Goal: Task Accomplishment & Management: Use online tool/utility

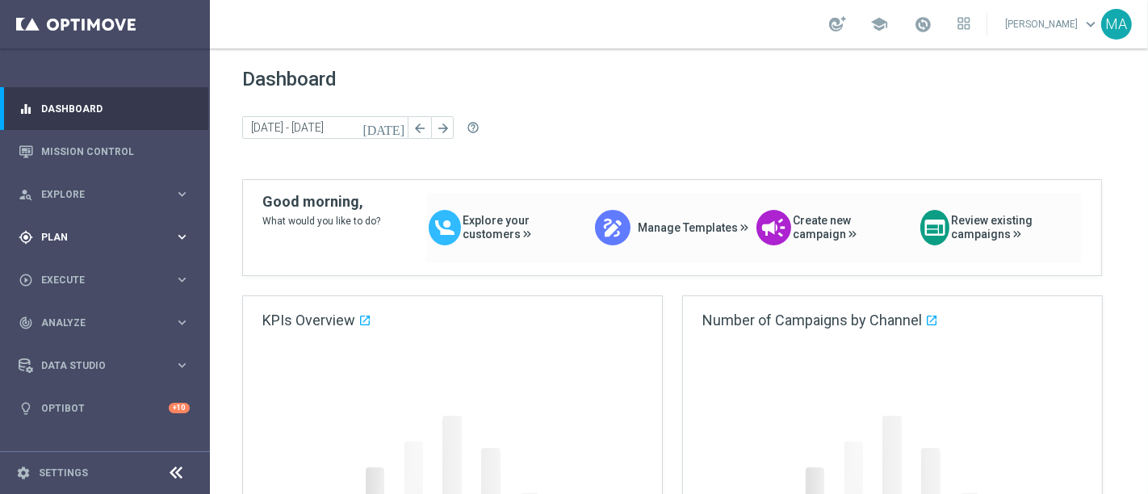
click at [111, 236] on span "Plan" at bounding box center [107, 237] width 133 height 10
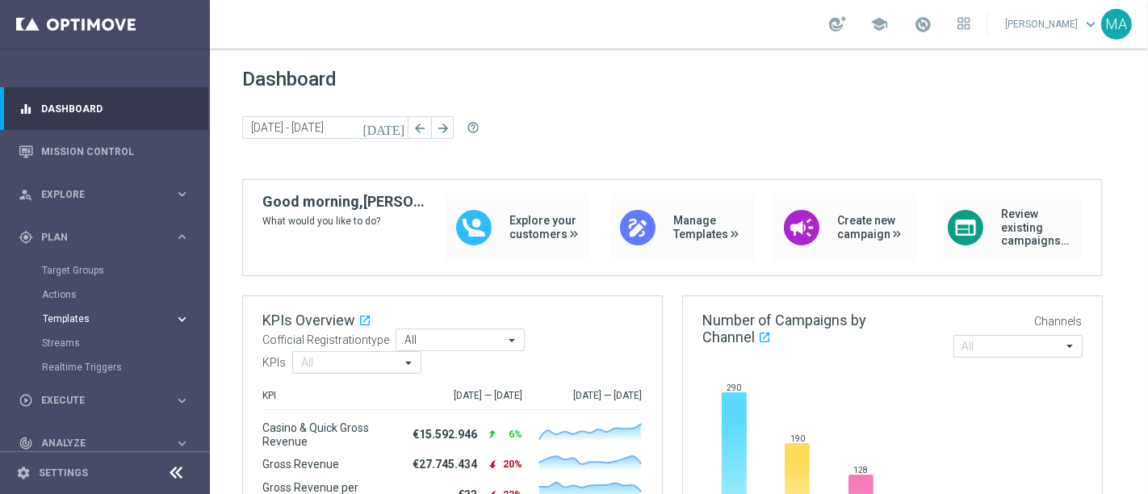
click at [73, 319] on span "Templates" at bounding box center [100, 319] width 115 height 10
click at [73, 342] on link "Optimail" at bounding box center [109, 343] width 118 height 13
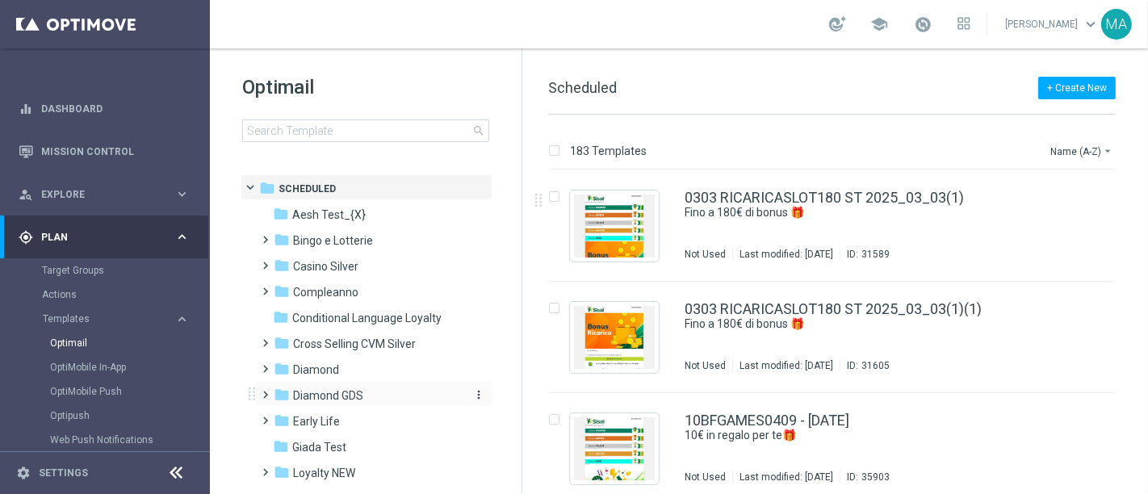
click at [328, 389] on span "Diamond GDS" at bounding box center [328, 395] width 70 height 15
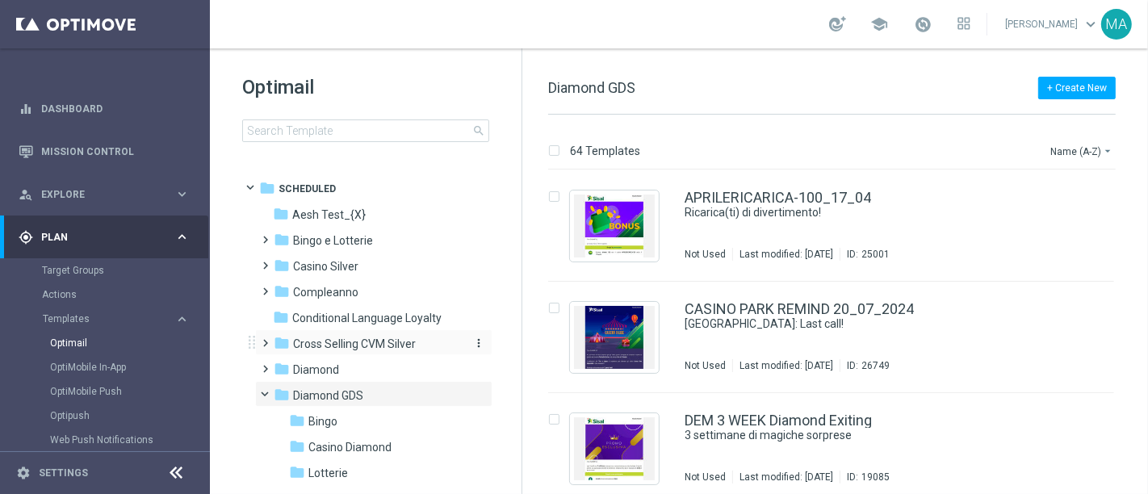
scroll to position [90, 0]
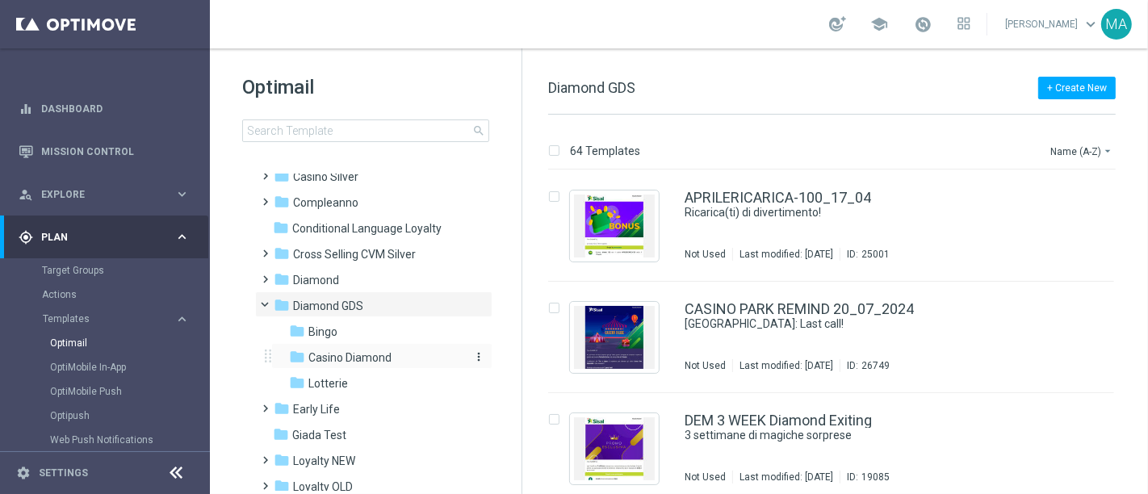
click at [333, 358] on span "Casino Diamond" at bounding box center [349, 357] width 83 height 15
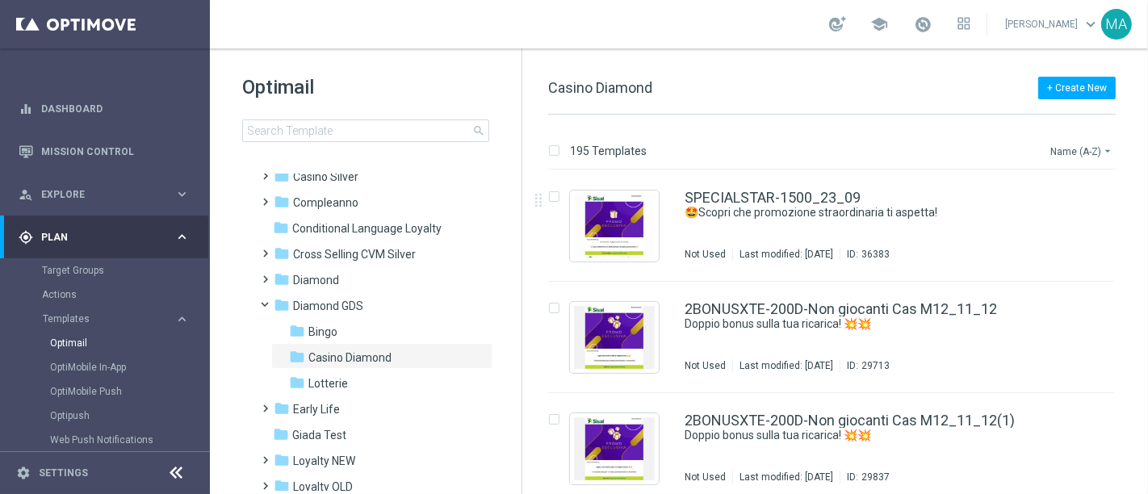
click at [1079, 149] on button "Name (A-Z) arrow_drop_down" at bounding box center [1081, 150] width 67 height 19
click at [1061, 220] on span "Date Modified (Newest)" at bounding box center [1053, 222] width 108 height 11
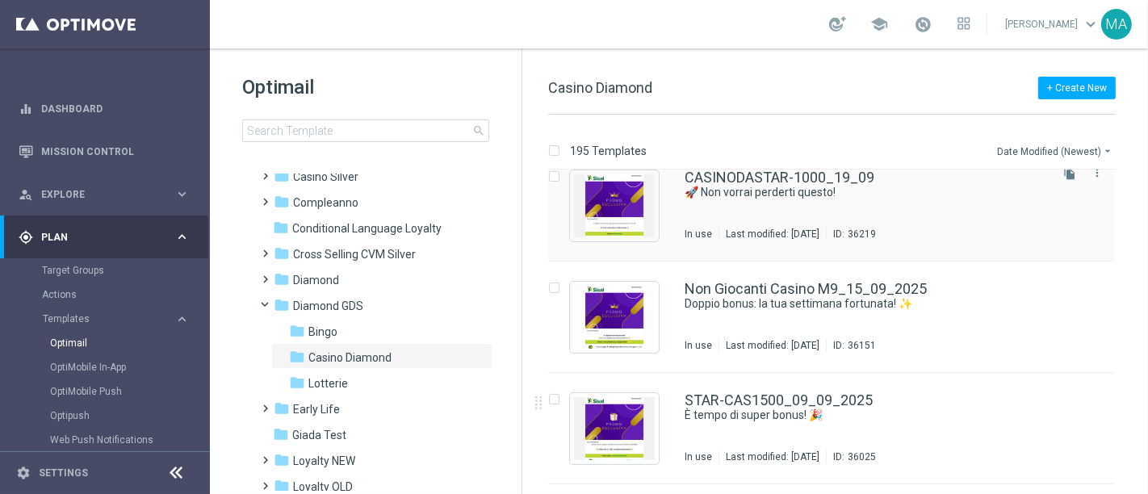
scroll to position [269, 0]
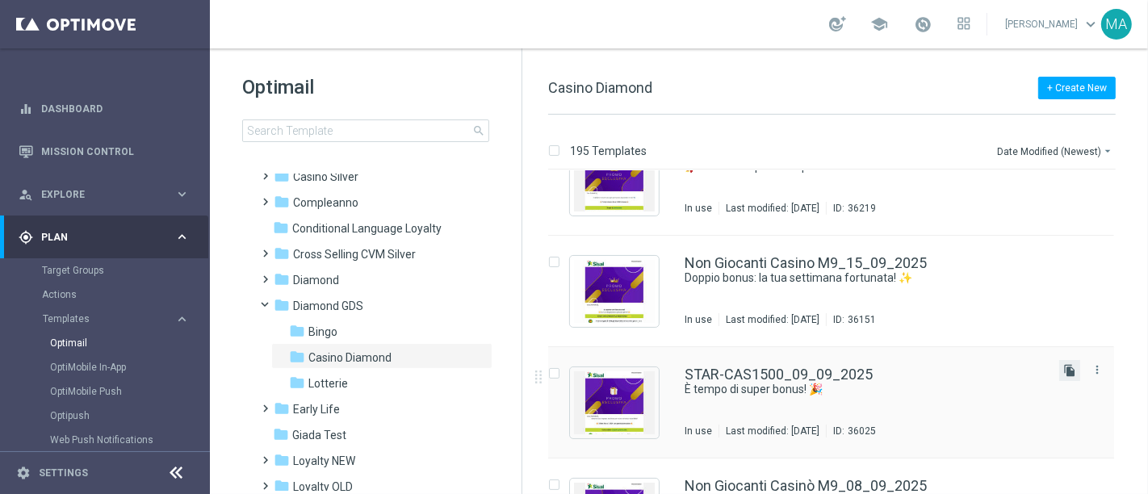
click at [1063, 373] on icon "file_copy" at bounding box center [1069, 370] width 13 height 13
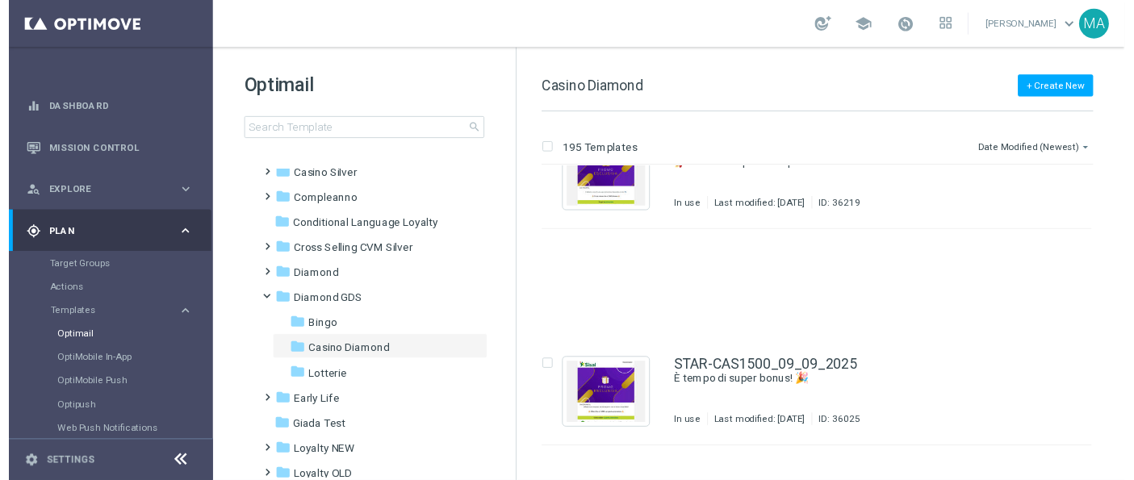
scroll to position [0, 0]
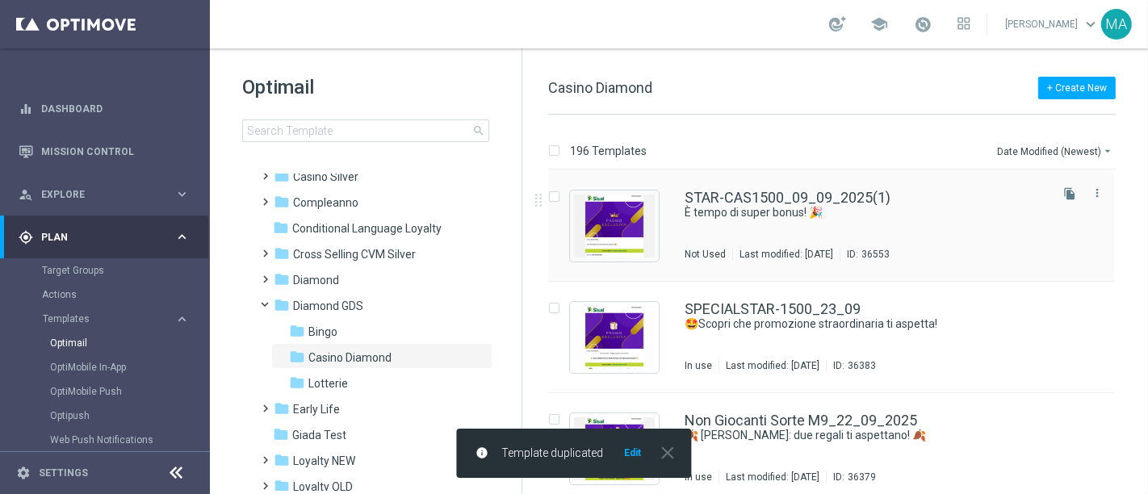
click at [813, 229] on div "STAR-CAS1500_09_09_2025(1) È tempo di super bonus! 🎉 Not Used Last modified: [D…" at bounding box center [865, 225] width 362 height 70
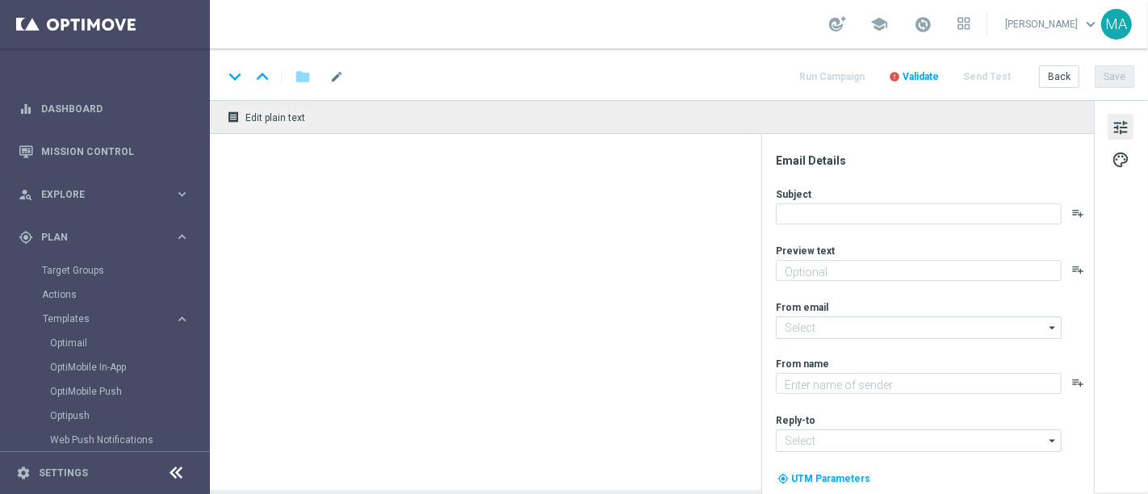
type textarea "Per te fino a 1.500€ di bonus! 💰"
type textarea "Sisal Vip"
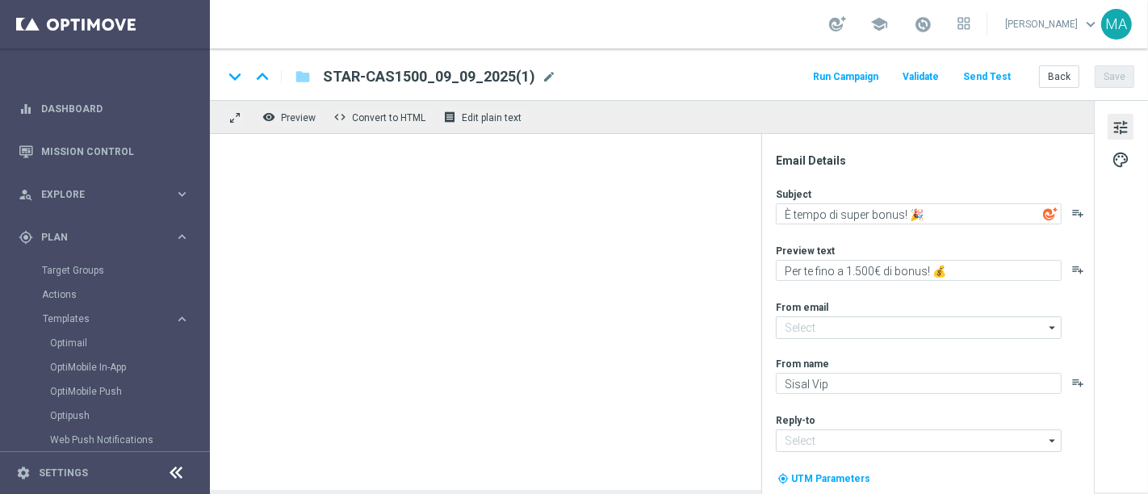
type input "[EMAIL_ADDRESS][DOMAIN_NAME]"
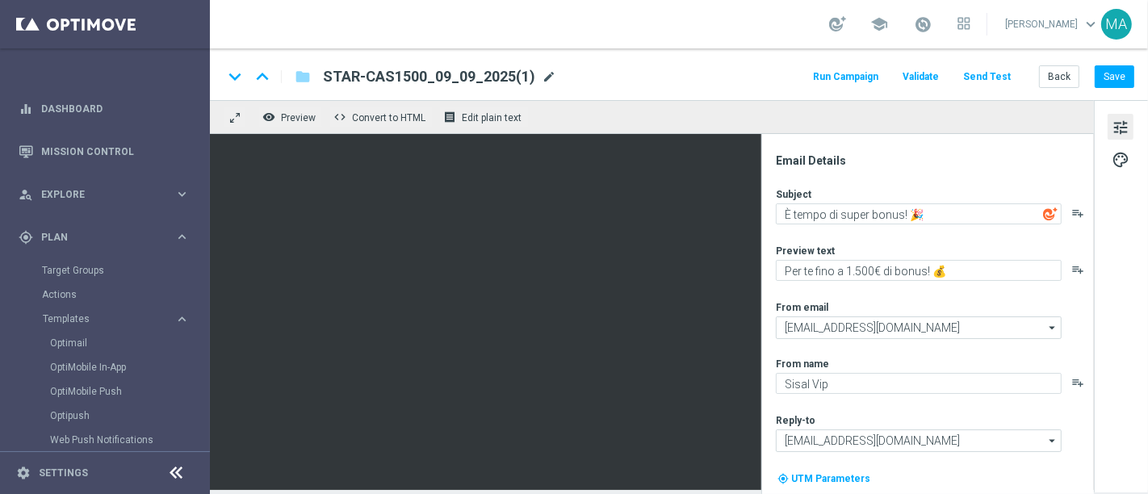
click at [549, 78] on span "mode_edit" at bounding box center [549, 76] width 15 height 15
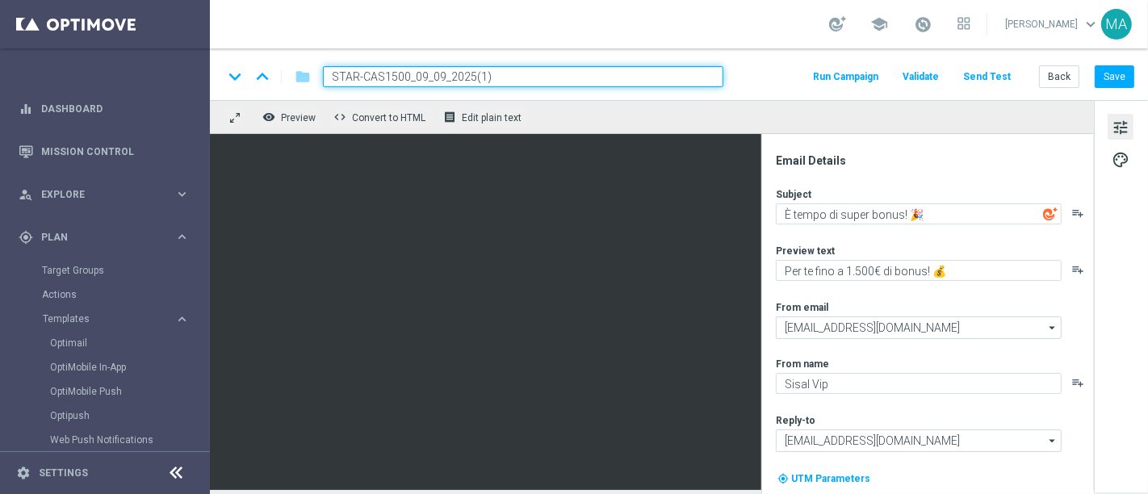
drag, startPoint x: 549, startPoint y: 77, endPoint x: 280, endPoint y: 80, distance: 268.8
click at [280, 80] on div "keyboard_arrow_down keyboard_arrow_up folder STAR-CAS1500_09_09_2025(1)" at bounding box center [473, 76] width 500 height 21
paste input "SET CAS1000"
type input "STARSET CAS1000 27_09_2025"
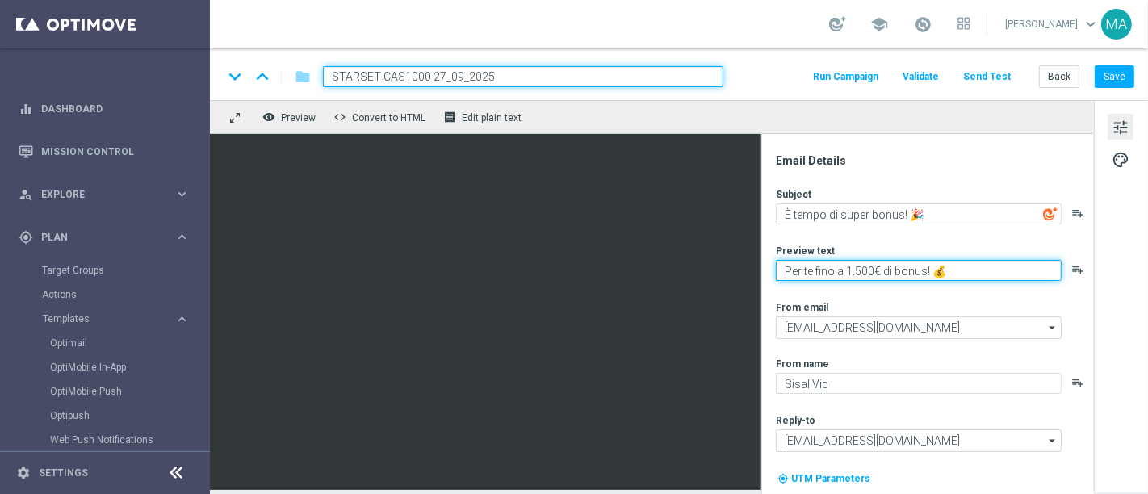
click at [860, 269] on textarea "Per te fino a 1.500€ di bonus! 💰" at bounding box center [919, 270] width 286 height 21
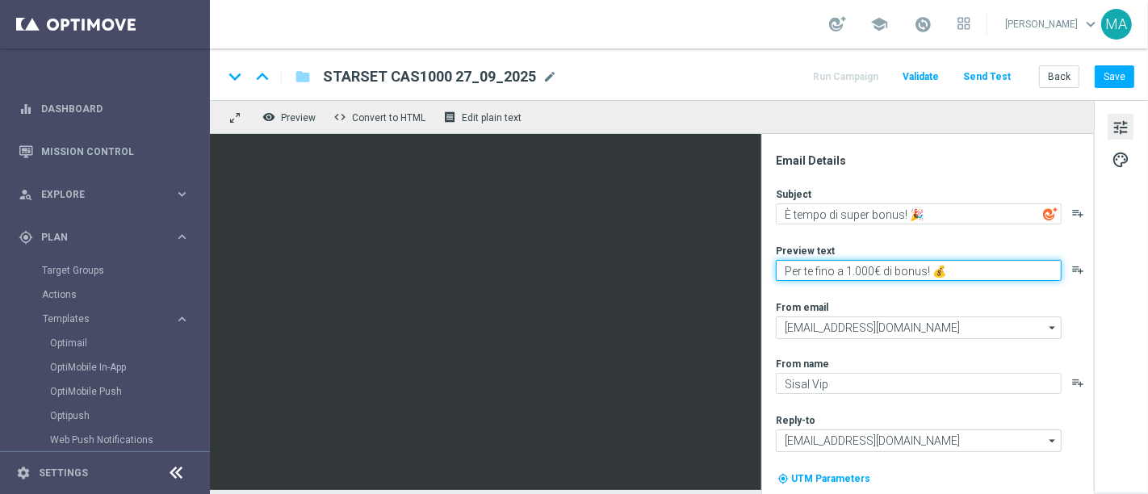
type textarea "Per te fino a 1.000€ di bonus! 💰"
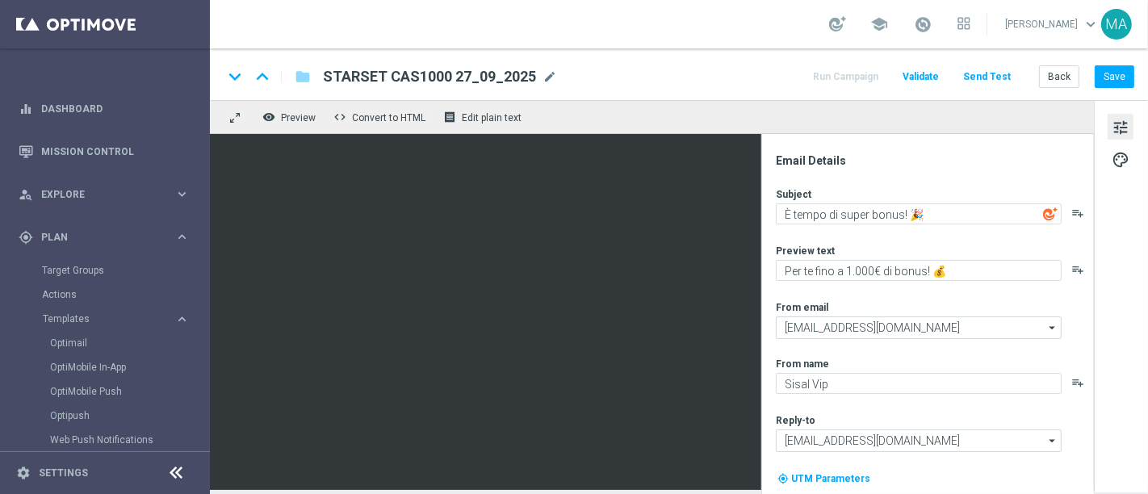
click at [182, 476] on icon at bounding box center [176, 472] width 19 height 19
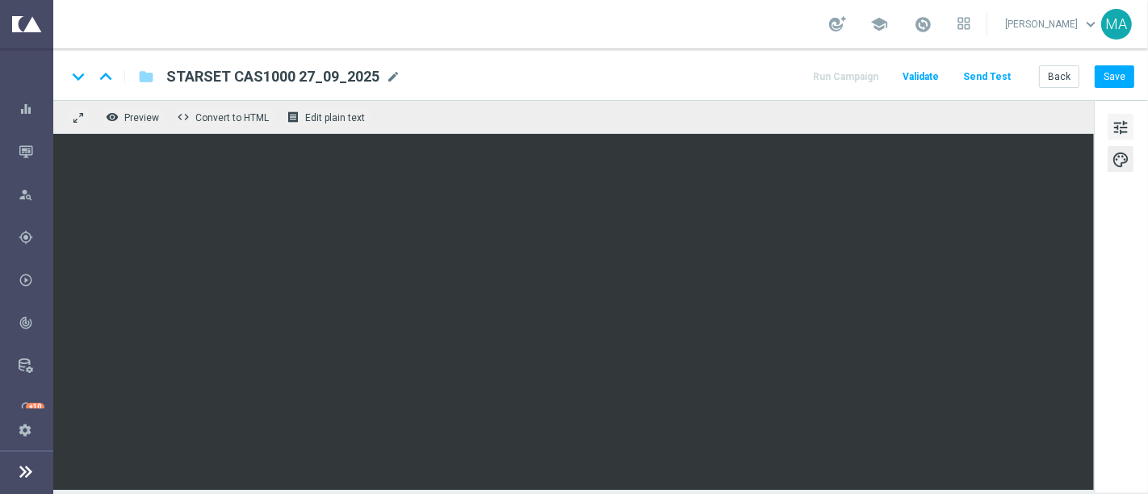
click at [1125, 134] on span "tune" at bounding box center [1120, 127] width 18 height 21
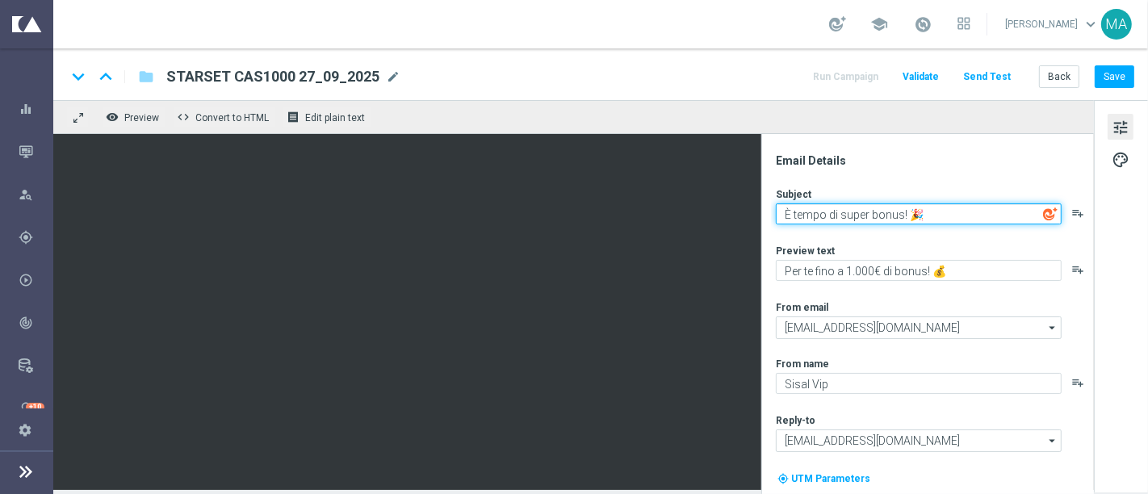
drag, startPoint x: 935, startPoint y: 211, endPoint x: 913, endPoint y: 214, distance: 21.9
click at [913, 214] on textarea "È tempo di super bonus! 🎉" at bounding box center [919, 213] width 286 height 21
paste textarea
drag, startPoint x: 927, startPoint y: 211, endPoint x: 760, endPoint y: 213, distance: 167.1
click at [704, 79] on div "keyboard_arrow_down keyboard_arrow_up folder STARSET CAS1000 27_09_2025 STARSET…" at bounding box center [600, 268] width 1094 height 441
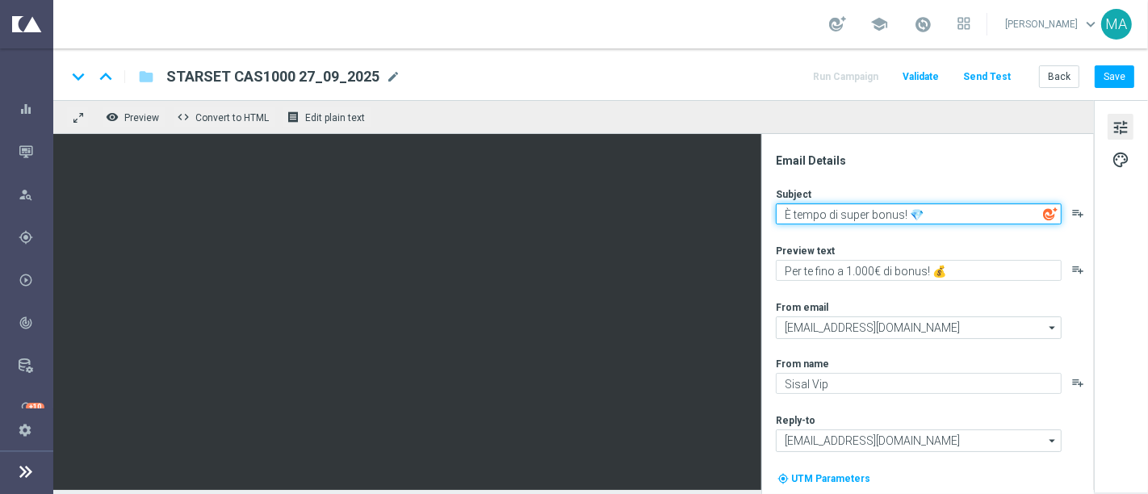
paste textarea "C'è una promozione per te!💌"
type textarea "C'è una promozione per te!💌"
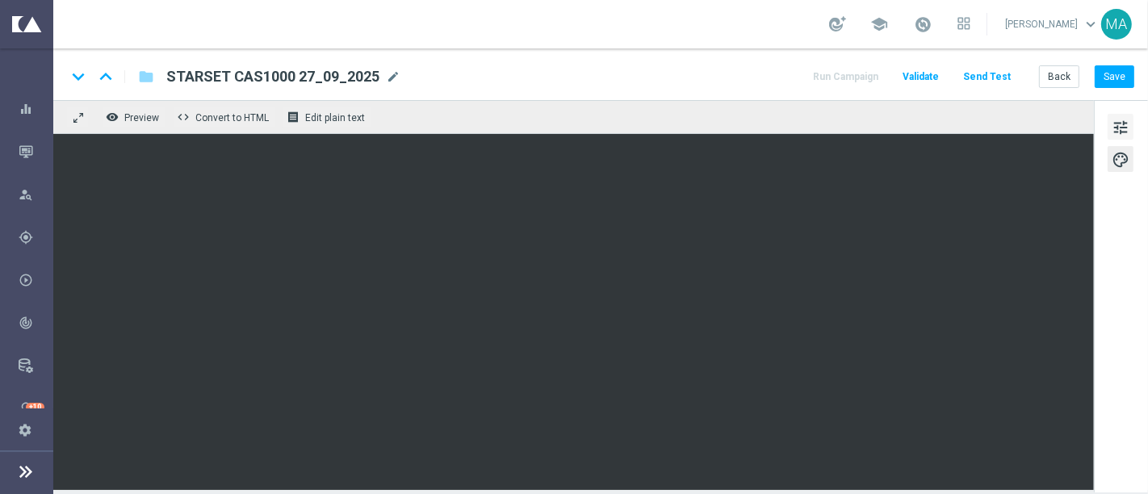
click at [1130, 121] on button "tune" at bounding box center [1120, 127] width 26 height 26
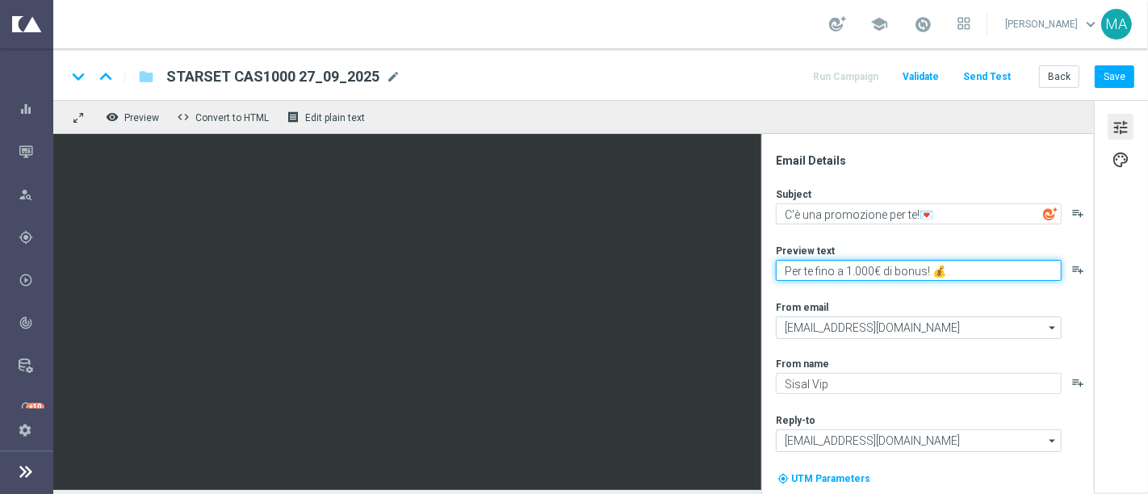
drag, startPoint x: 977, startPoint y: 277, endPoint x: 743, endPoint y: 257, distance: 235.7
click at [630, 121] on div "remove_red_eye Preview code Convert to HTML receipt Edit plain text Email Detai…" at bounding box center [600, 295] width 1094 height 390
paste textarea "Scopri la promozione che ti abbiamo riservato"
type textarea "Scopri la promozione che ti abbiamo riservato"
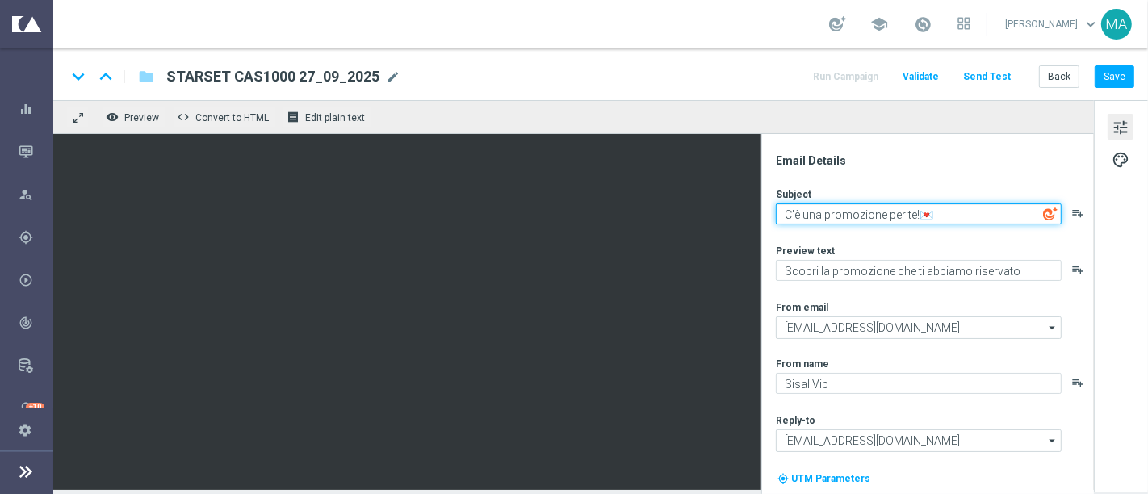
drag, startPoint x: 936, startPoint y: 208, endPoint x: 726, endPoint y: 208, distance: 209.8
click at [567, 69] on div "keyboard_arrow_down keyboard_arrow_up folder STARSET CAS1000 27_09_2025 STARSET…" at bounding box center [600, 268] width 1094 height 441
paste textarea "Fino a 100€ di bonus per te"
click at [835, 209] on textarea "Fino a 100€ di bonus per te" at bounding box center [919, 213] width 286 height 21
type textarea "Fino a 1.000€ di bonus per te"
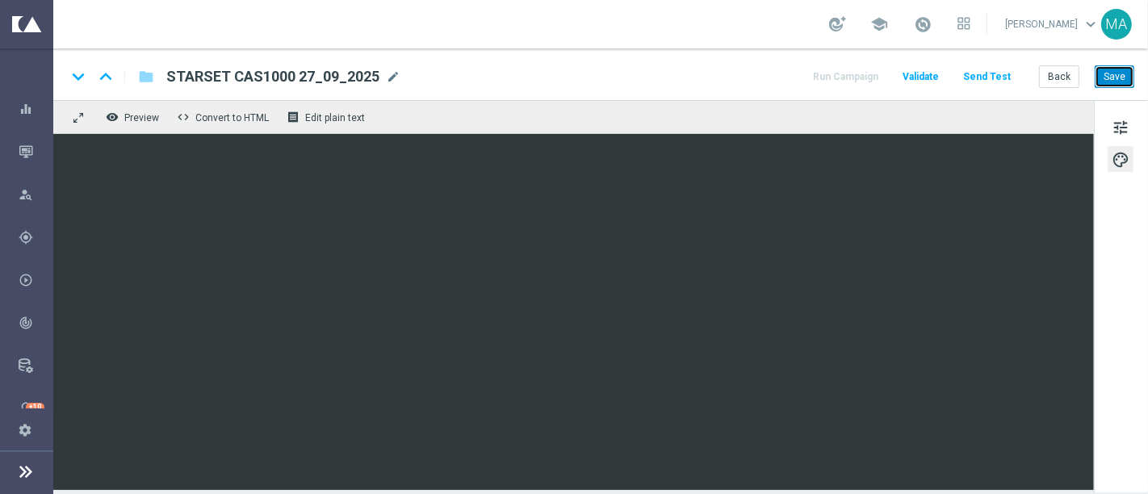
click at [1124, 70] on button "Save" at bounding box center [1114, 76] width 40 height 23
click at [32, 478] on icon at bounding box center [25, 471] width 19 height 19
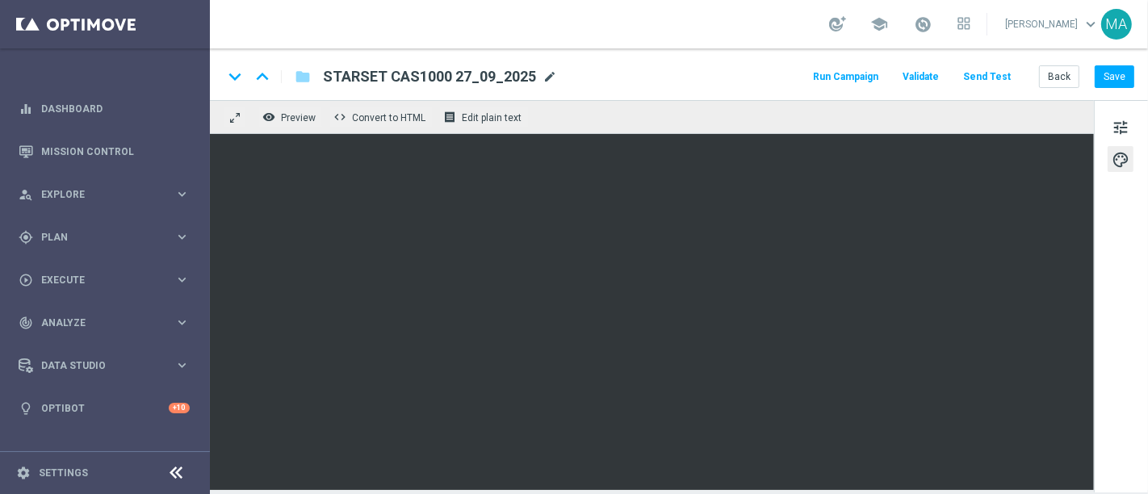
click at [552, 78] on span "mode_edit" at bounding box center [549, 76] width 15 height 15
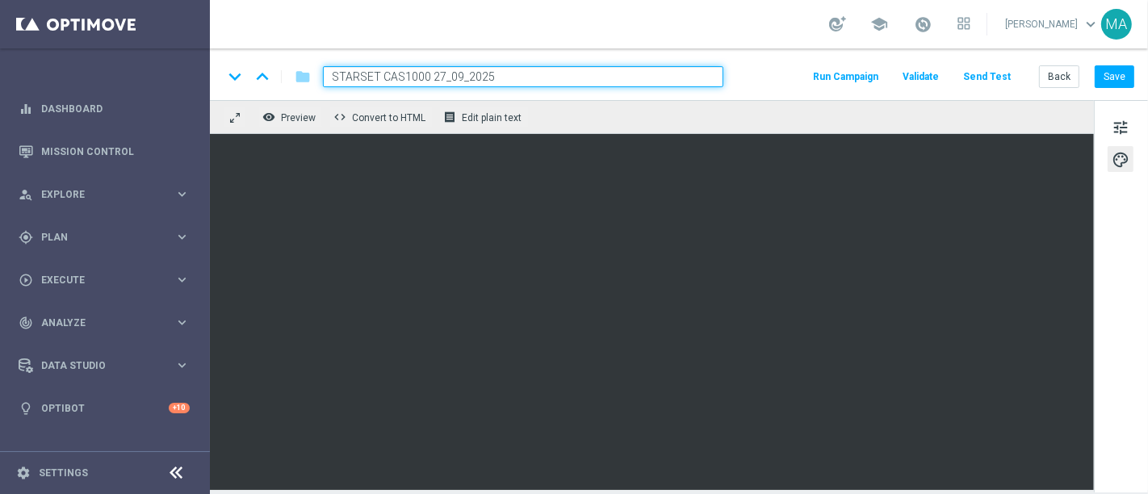
drag, startPoint x: 542, startPoint y: 74, endPoint x: 0, endPoint y: 72, distance: 541.6
click at [0, 72] on main "equalizer Dashboard Mission Control" at bounding box center [574, 247] width 1148 height 494
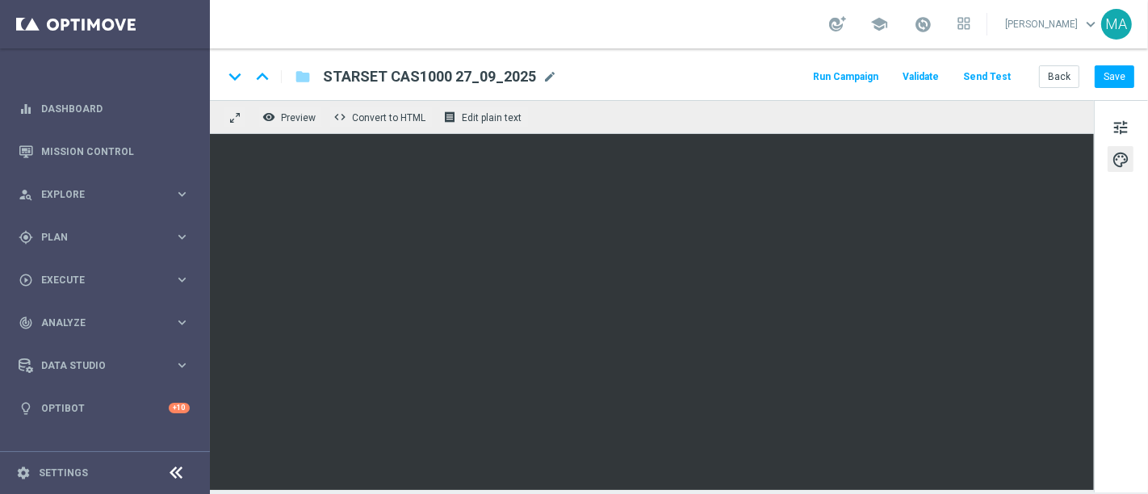
click at [845, 56] on div "keyboard_arrow_down keyboard_arrow_up folder STARSET CAS1000 27_09_2025 STARSET…" at bounding box center [679, 74] width 938 height 52
click at [852, 70] on button "Run Campaign" at bounding box center [845, 77] width 70 height 22
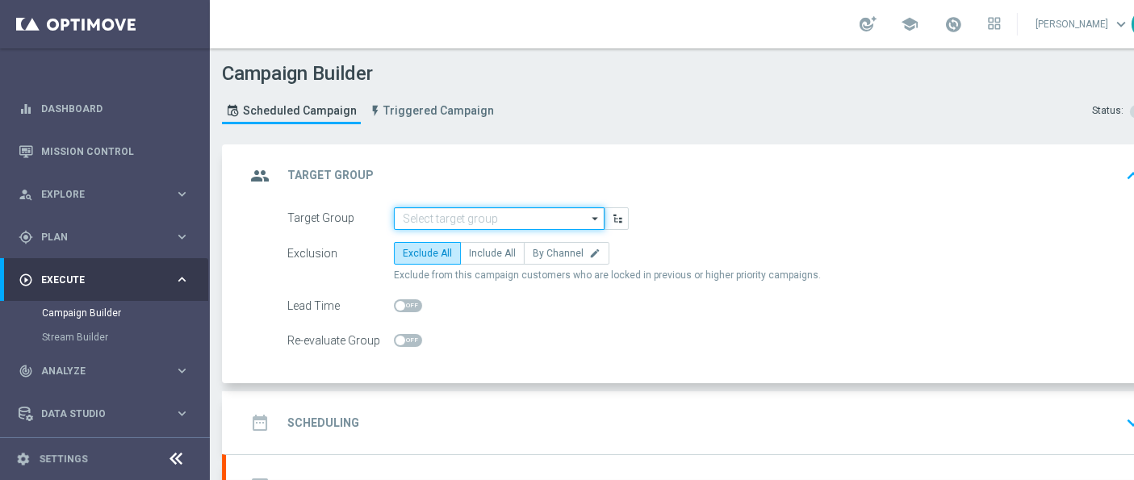
click at [563, 218] on input at bounding box center [499, 218] width 211 height 23
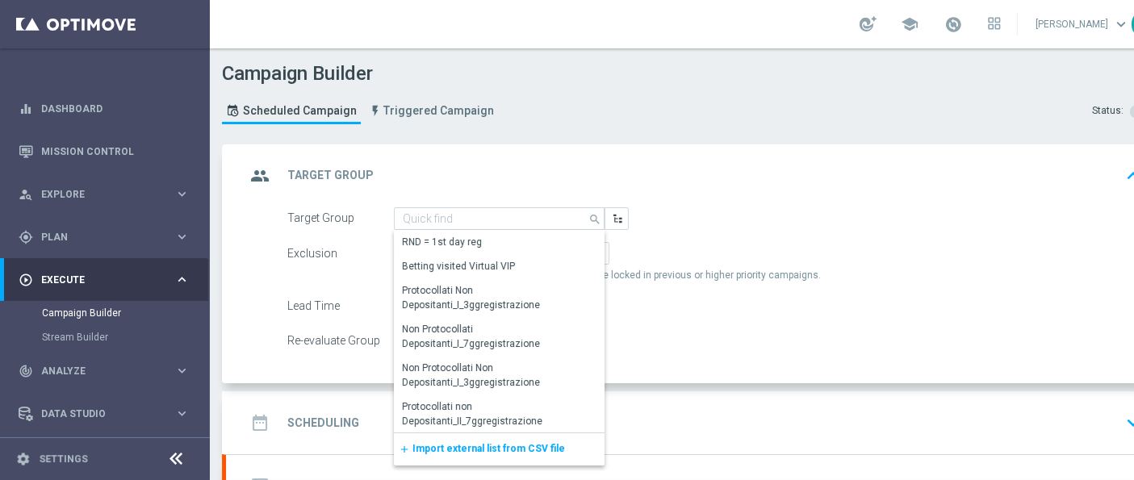
click at [508, 443] on span "Import external list from CSV file" at bounding box center [488, 448] width 153 height 11
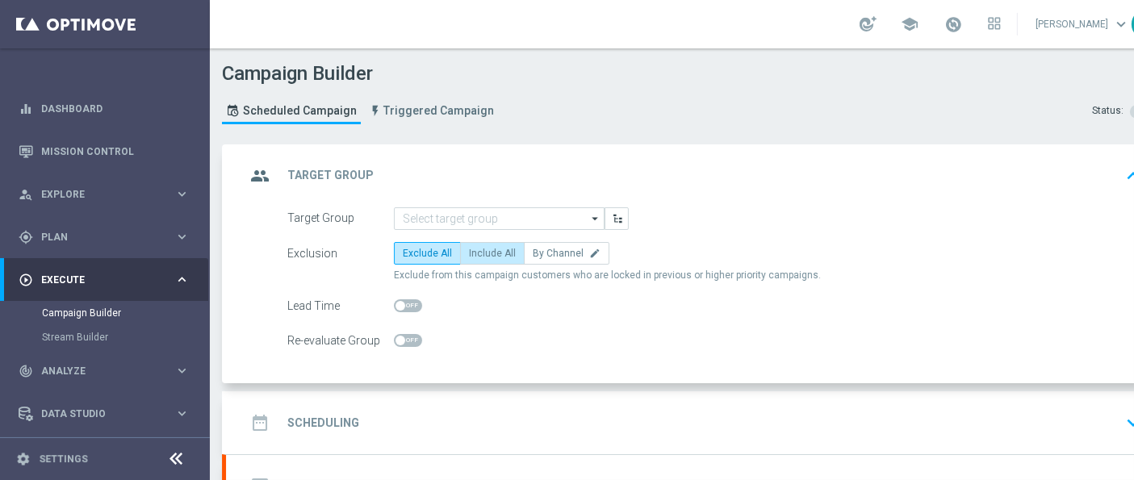
click at [496, 249] on span "Include All" at bounding box center [492, 253] width 47 height 11
click at [479, 251] on input "Include All" at bounding box center [474, 256] width 10 height 10
radio input "true"
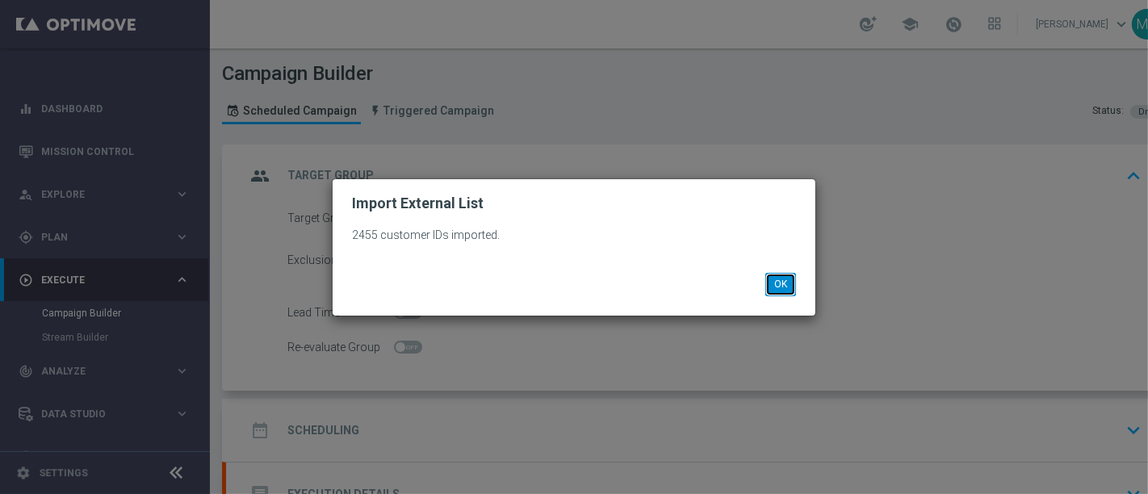
click at [781, 284] on button "OK" at bounding box center [780, 284] width 31 height 23
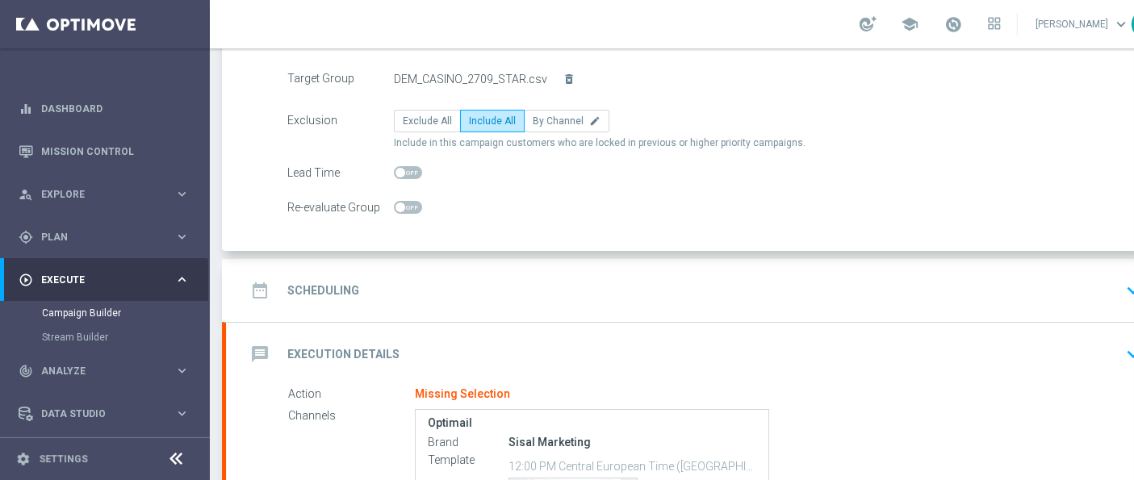
scroll to position [179, 0]
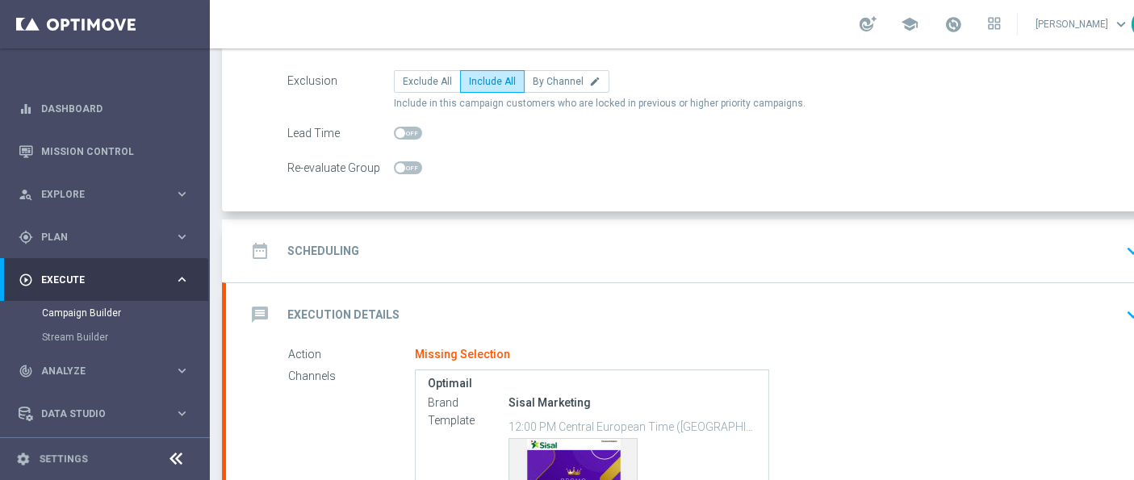
click at [542, 232] on div "date_range Scheduling keyboard_arrow_down" at bounding box center [696, 251] width 940 height 63
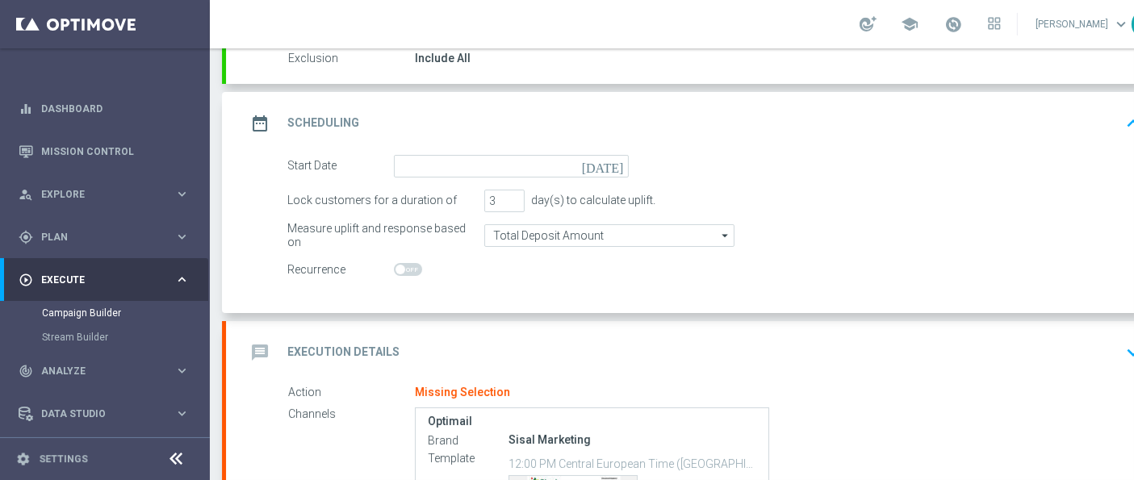
click at [617, 160] on icon "[DATE]" at bounding box center [606, 164] width 48 height 18
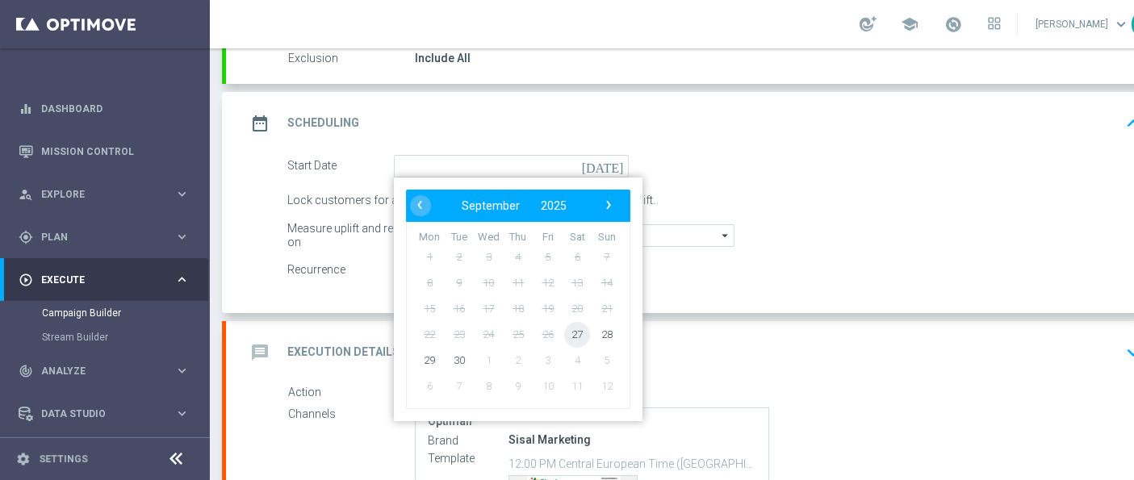
click at [570, 333] on span "27" at bounding box center [577, 334] width 26 height 26
type input "[DATE]"
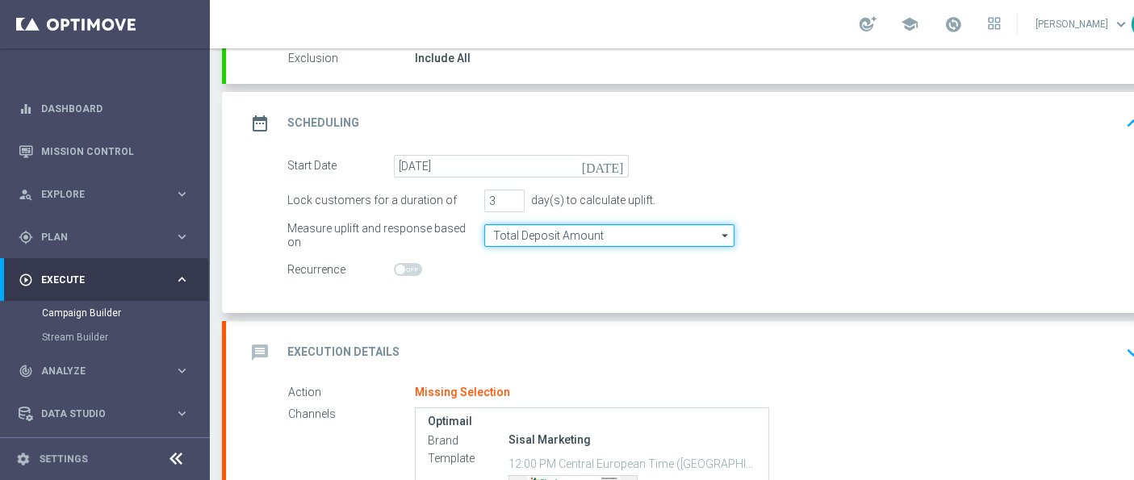
click at [606, 224] on input "Total Deposit Amount" at bounding box center [609, 235] width 250 height 23
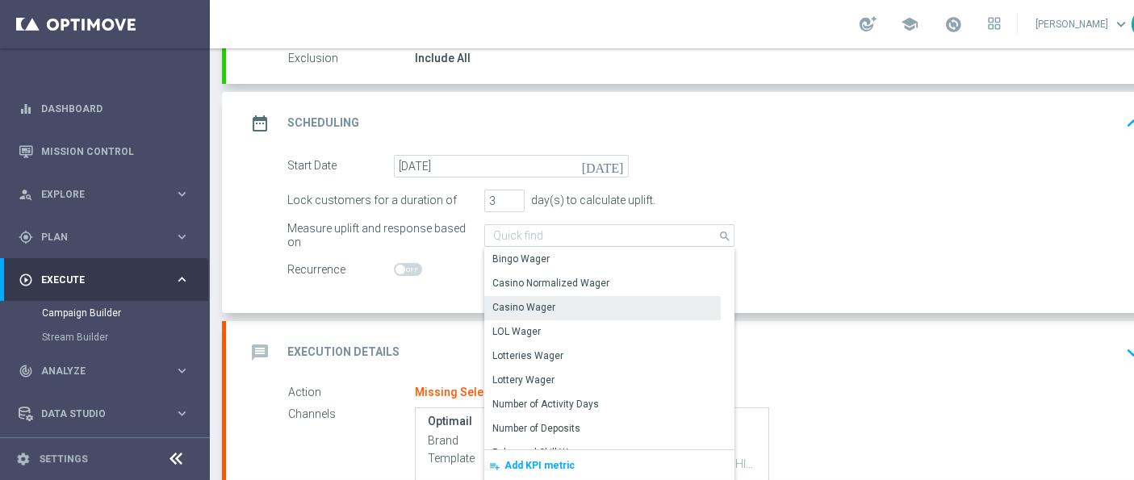
click at [578, 302] on div "Casino Wager" at bounding box center [602, 307] width 236 height 23
type input "Casino Wager"
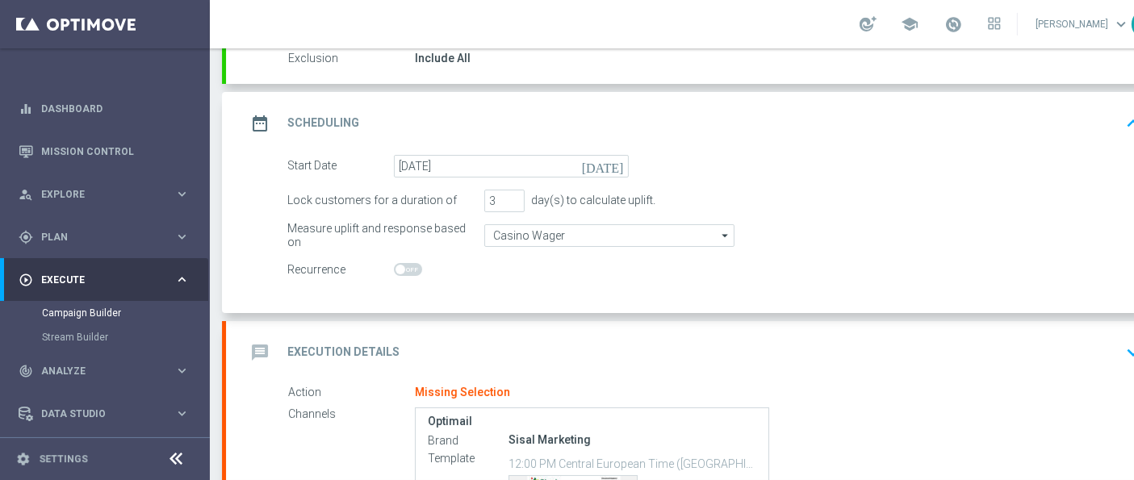
click at [573, 351] on div "message Execution Details keyboard_arrow_down" at bounding box center [696, 352] width 902 height 31
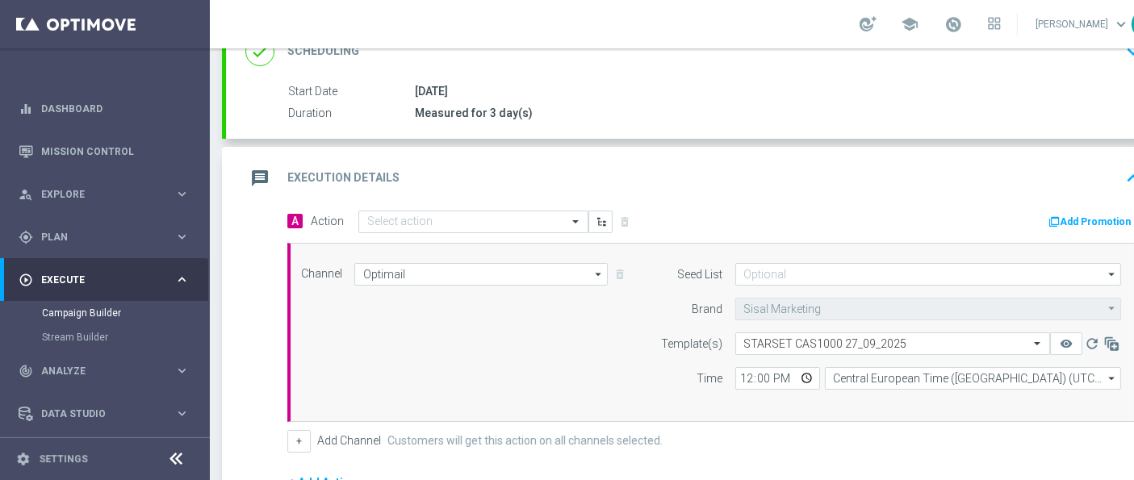
scroll to position [269, 0]
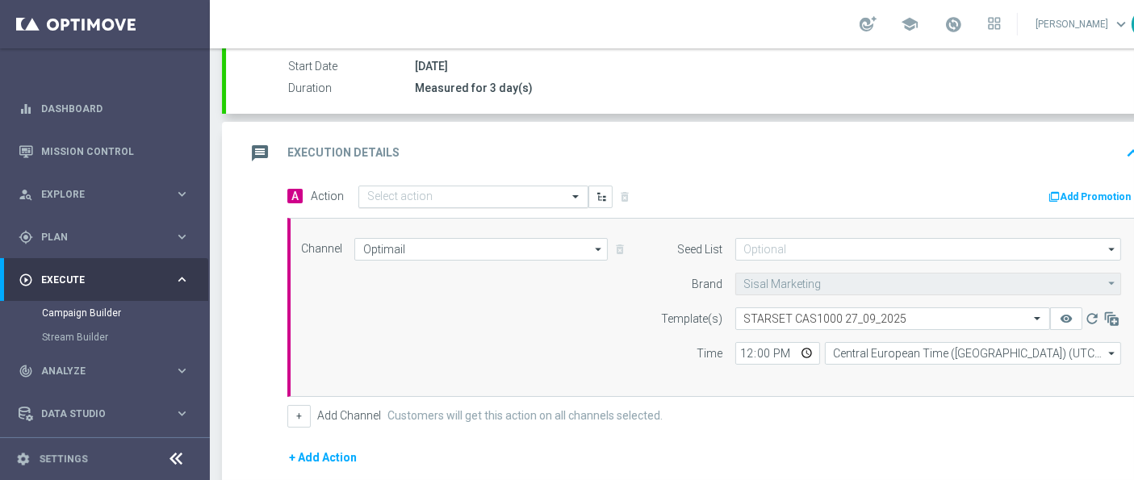
click at [522, 202] on div "Select action" at bounding box center [473, 197] width 230 height 23
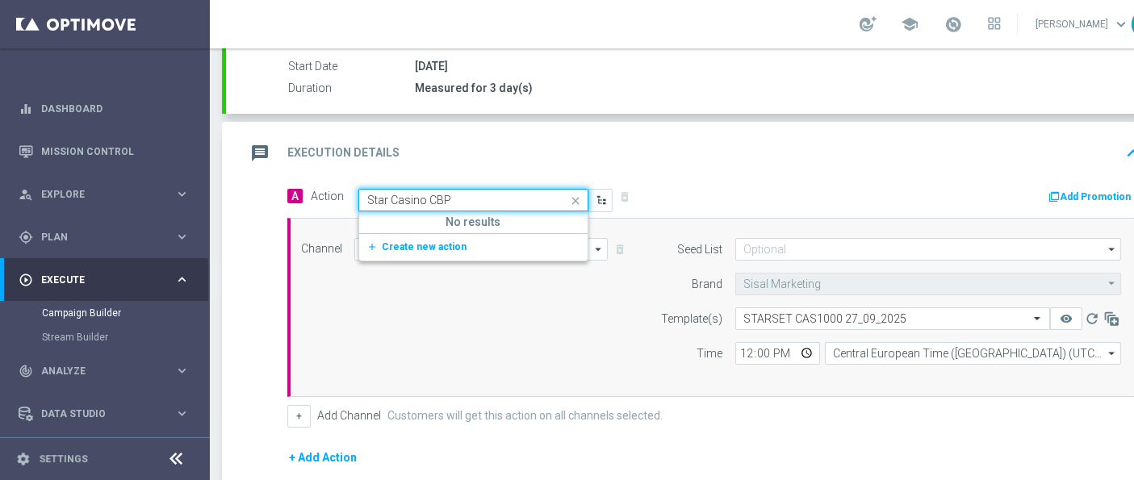
type input "Star Casino CB"
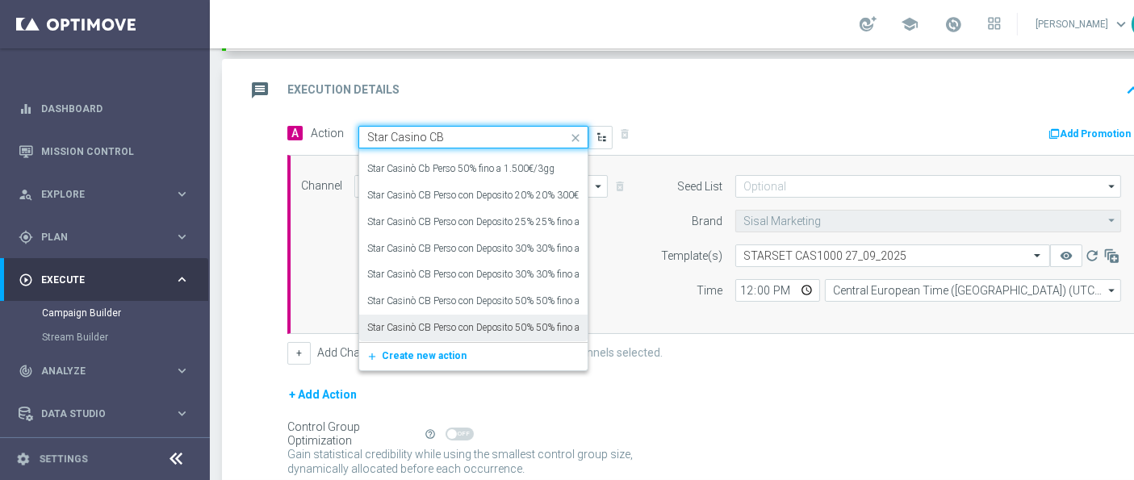
scroll to position [358, 0]
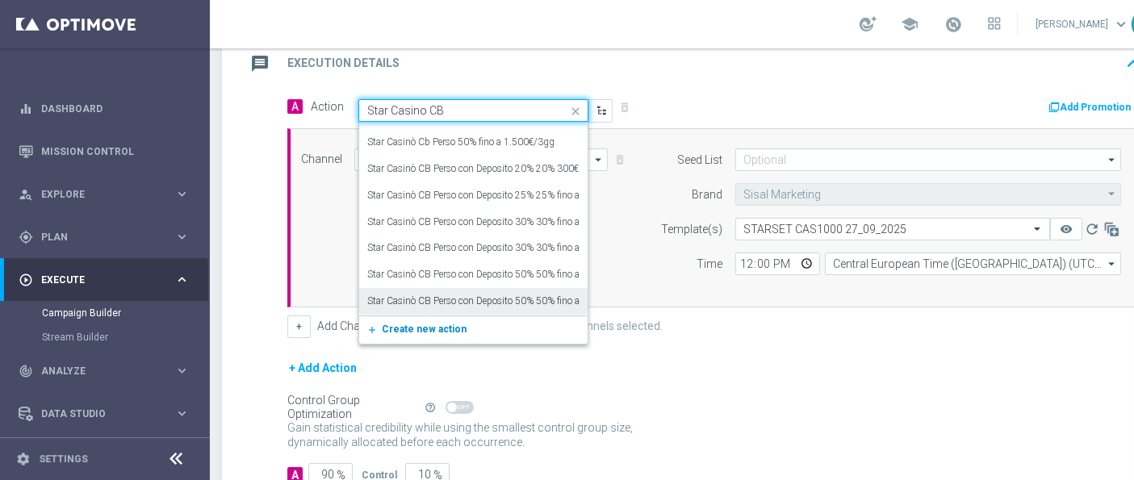
click at [442, 324] on span "Create new action" at bounding box center [424, 329] width 85 height 11
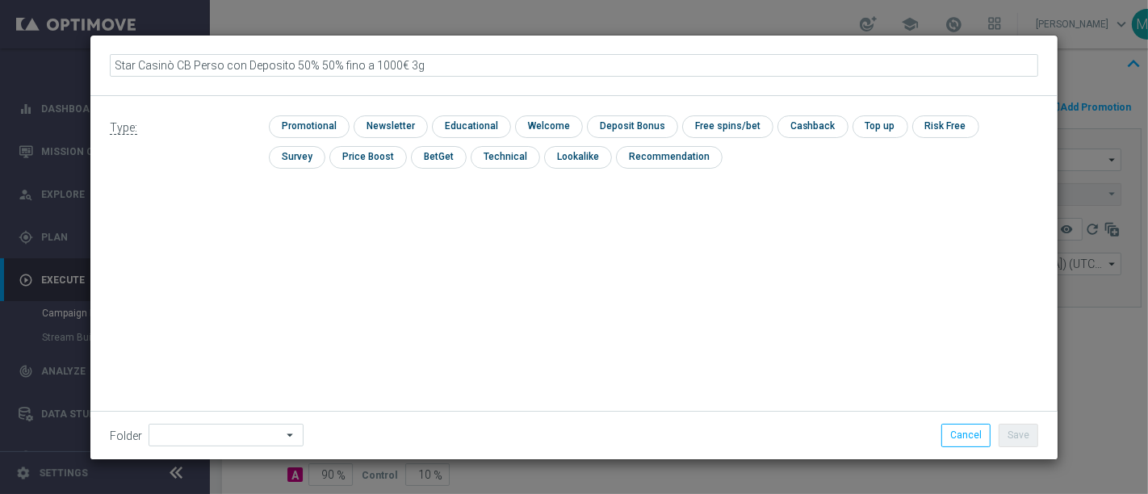
type input "Star Casinò CB Perso con Deposito 50% 50% fino a 1000€ 3gg"
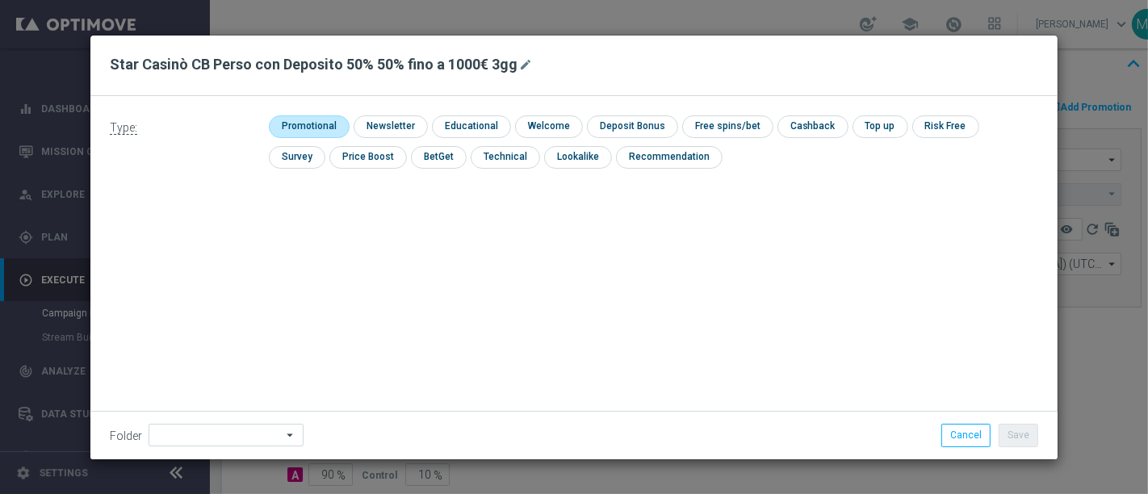
click at [321, 129] on input "checkbox" at bounding box center [307, 126] width 77 height 22
checkbox input "true"
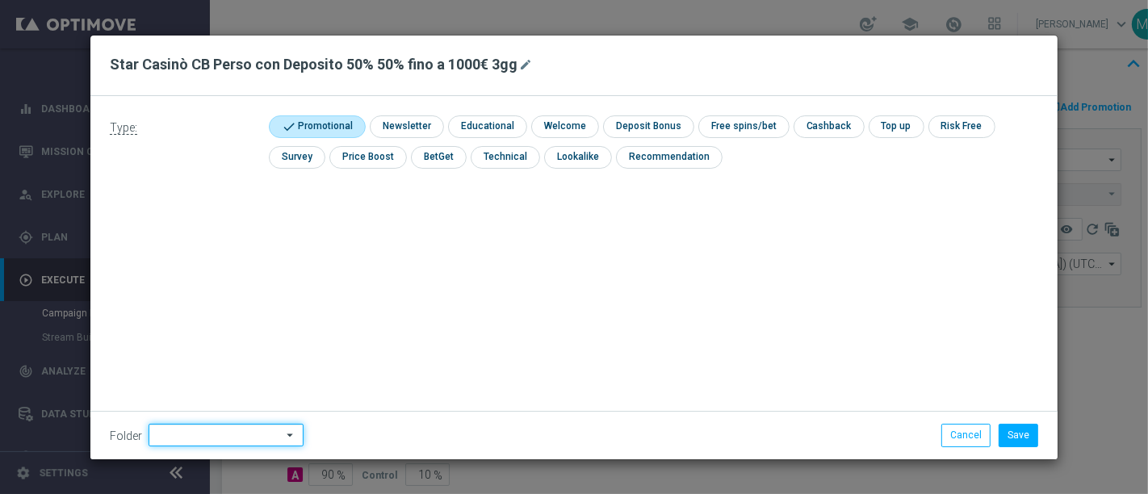
click at [253, 442] on input at bounding box center [226, 435] width 155 height 23
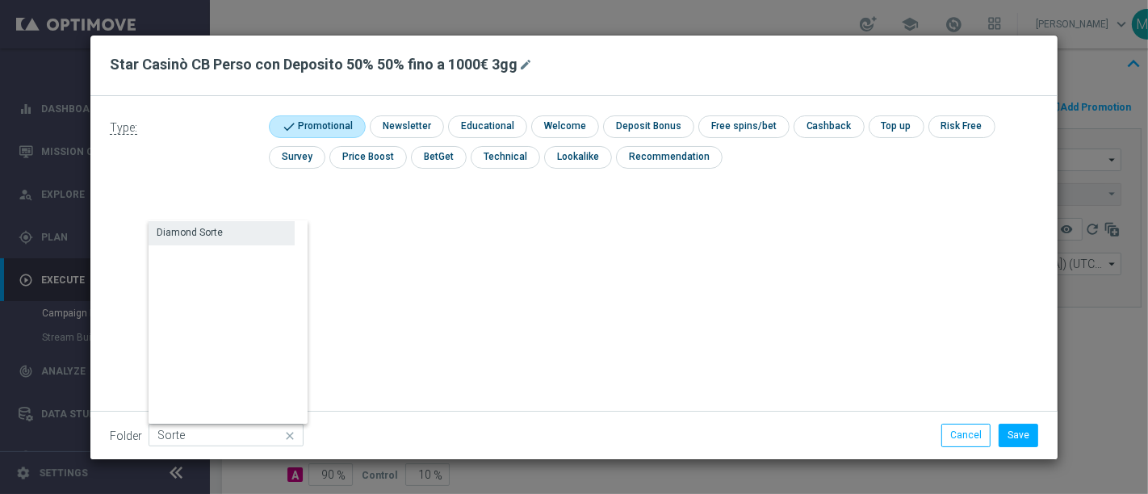
click at [220, 243] on div "Diamond Sorte" at bounding box center [222, 232] width 146 height 23
type input "Diamond Sorte"
click at [1024, 439] on button "Save" at bounding box center [1018, 435] width 40 height 23
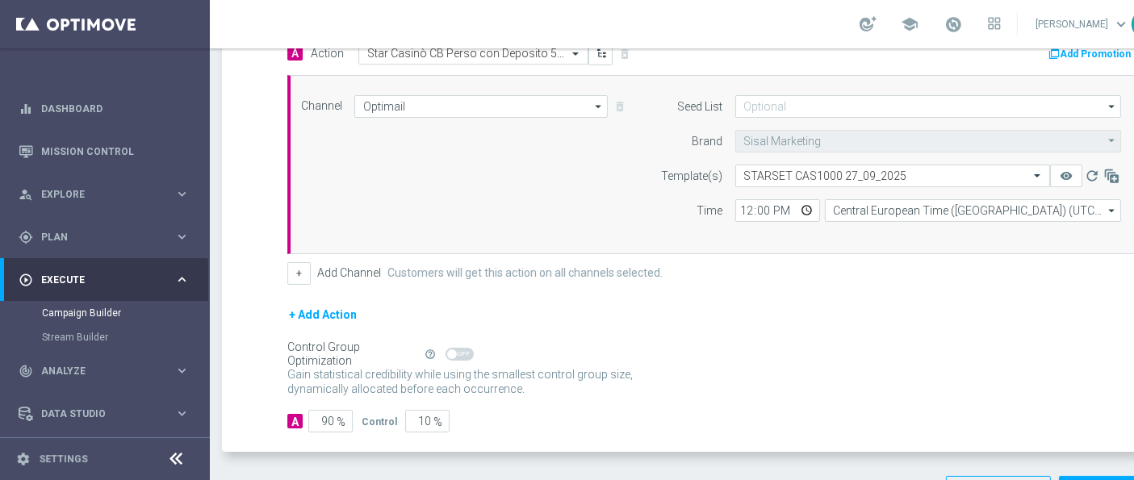
scroll to position [453, 0]
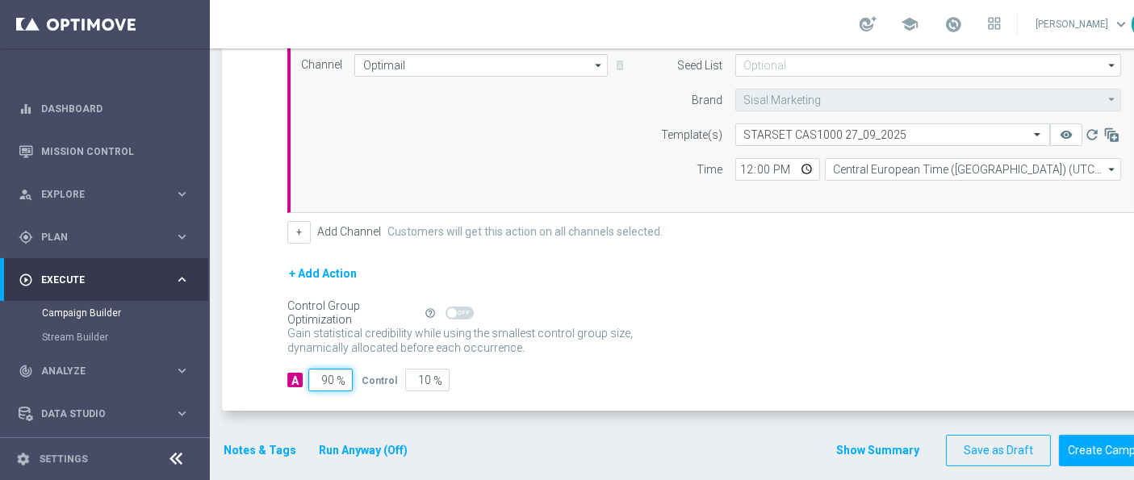
drag, startPoint x: 315, startPoint y: 374, endPoint x: 518, endPoint y: 377, distance: 203.4
click at [504, 382] on div "A 90 % Control 10 %" at bounding box center [714, 380] width 854 height 23
type input "1"
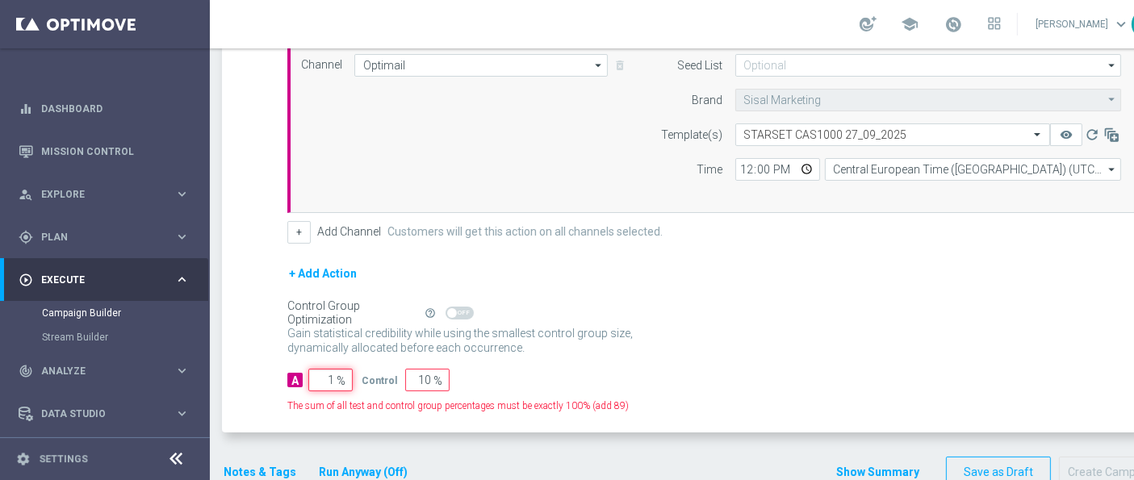
type input "99"
type input "10"
type input "90"
type input "100"
type input "0"
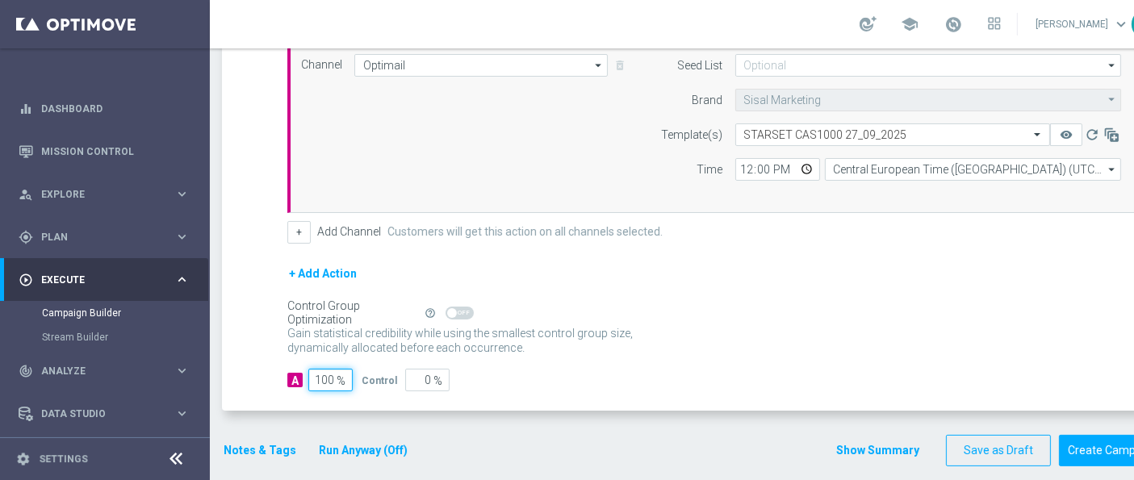
scroll to position [14, 0]
type input "100"
click at [253, 441] on button "Notes & Tags" at bounding box center [260, 451] width 76 height 20
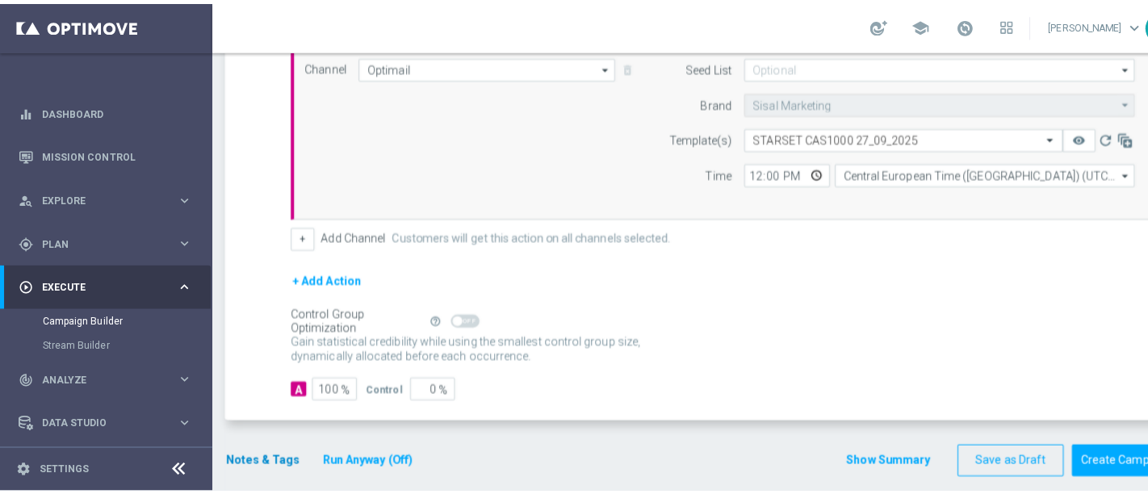
scroll to position [0, 0]
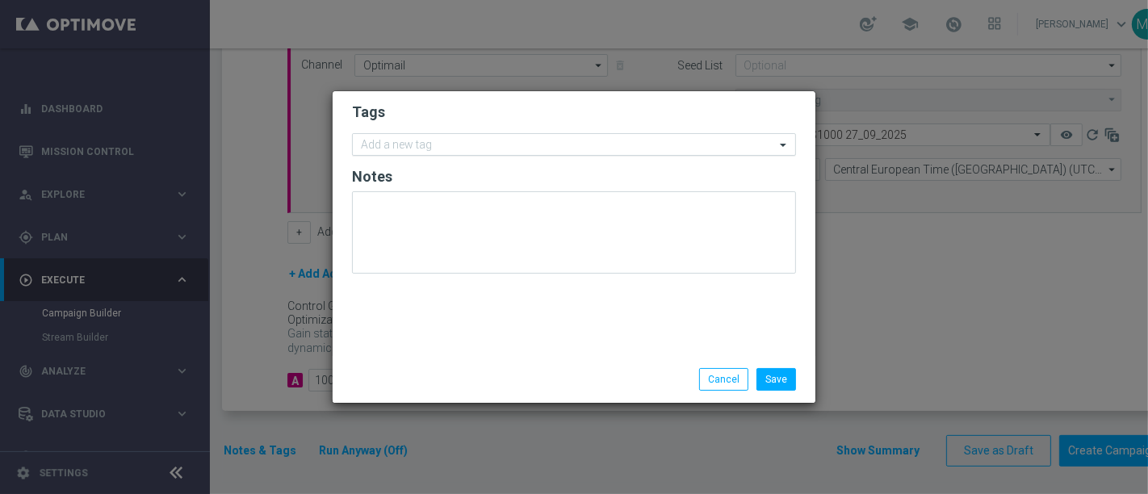
click at [456, 150] on input "text" at bounding box center [568, 146] width 414 height 14
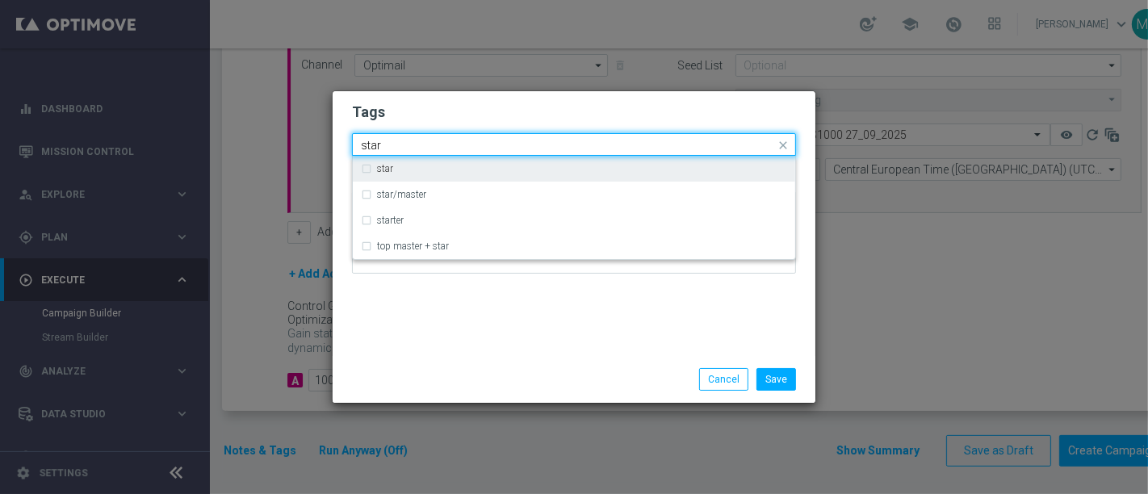
click at [461, 165] on div "star" at bounding box center [582, 169] width 410 height 10
type input "star"
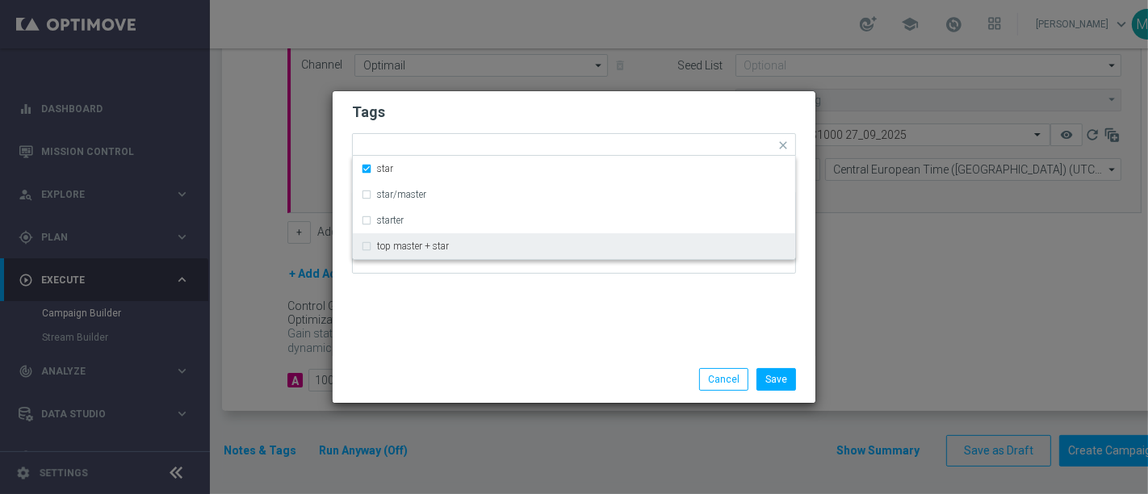
click at [488, 374] on div "Save Cancel" at bounding box center [574, 379] width 468 height 23
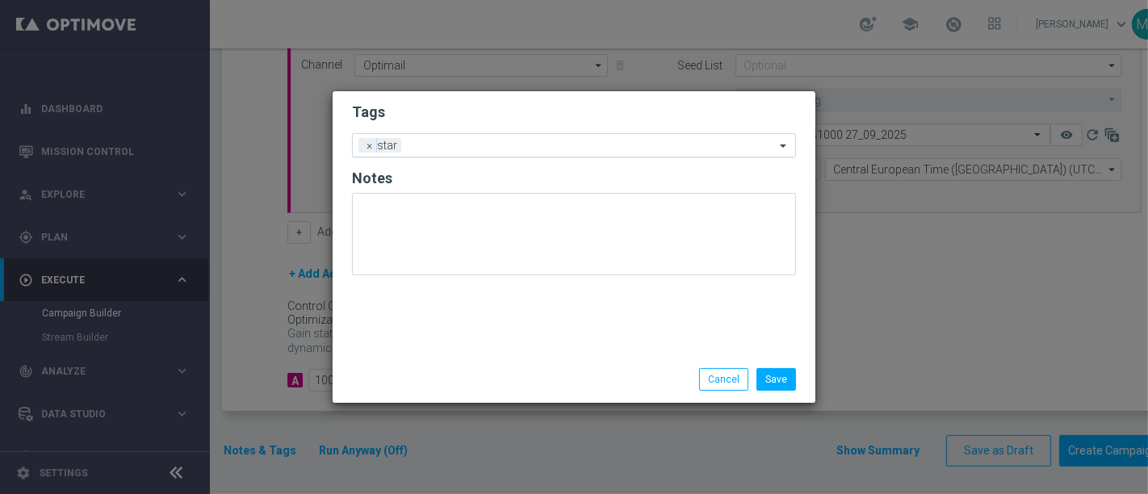
click at [465, 144] on input "text" at bounding box center [591, 147] width 367 height 14
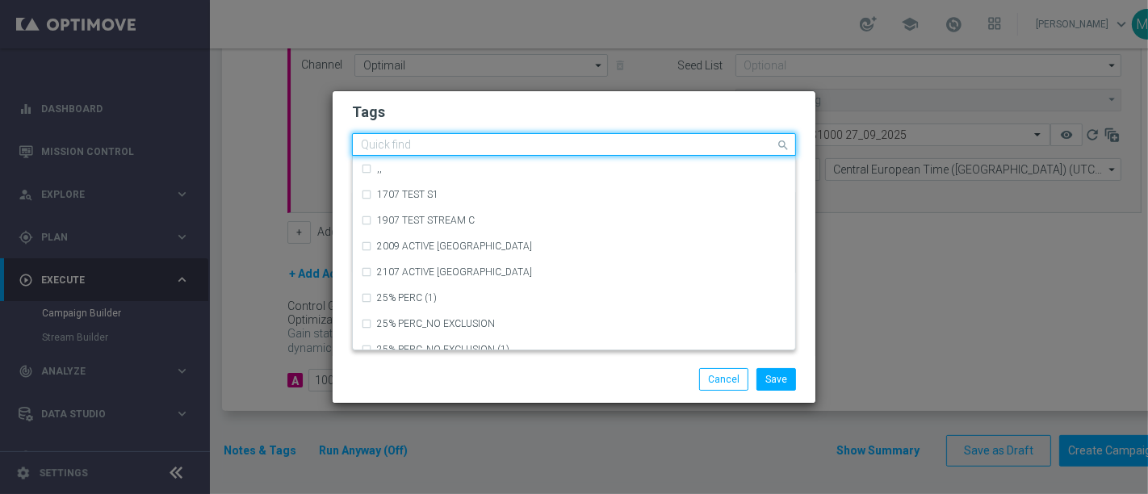
paste input "up-selling"
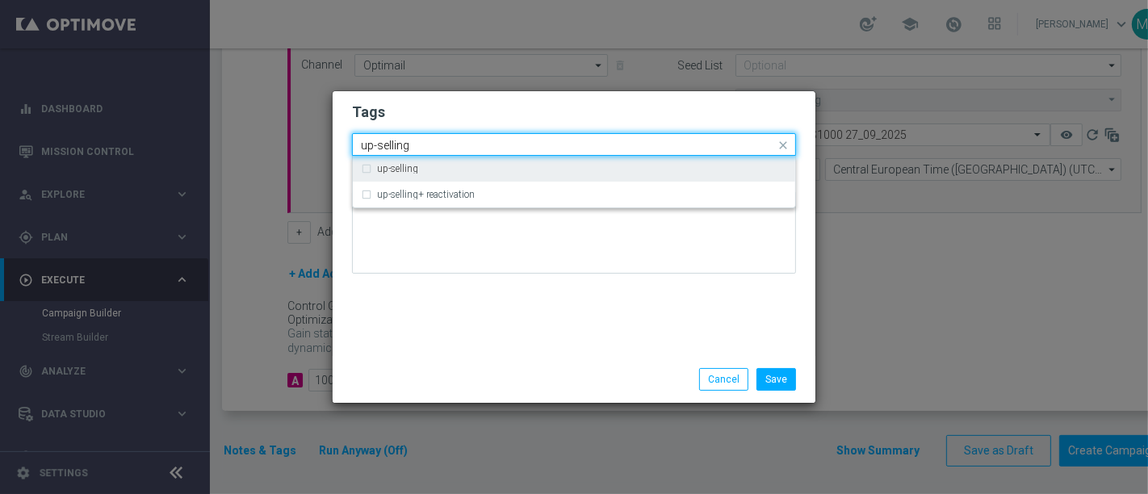
click at [458, 162] on div "up-selling" at bounding box center [574, 169] width 426 height 26
type input "up-selling"
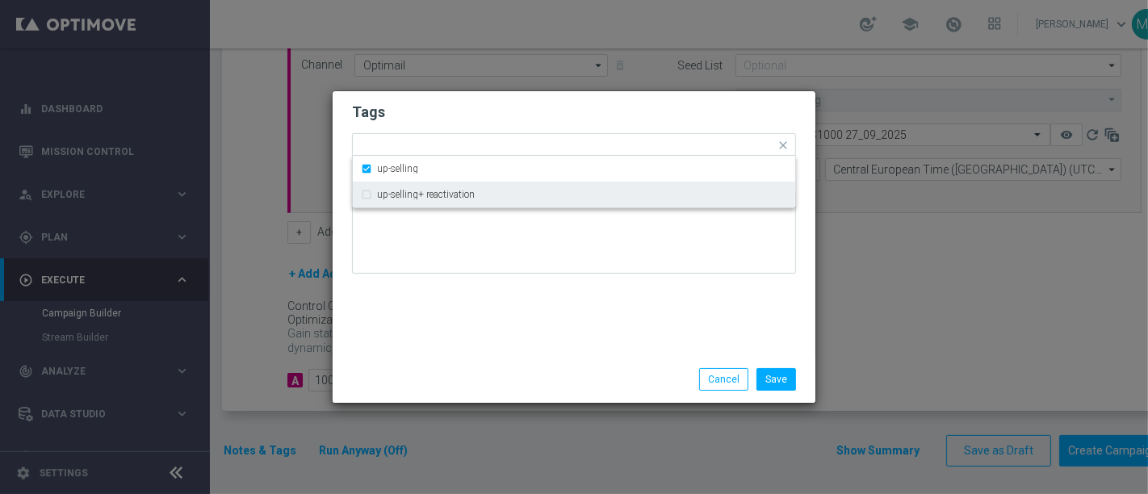
click at [479, 342] on div "Tags Quick find × star × up-selling up-selling up-selling+ reactivation Notes" at bounding box center [574, 223] width 483 height 265
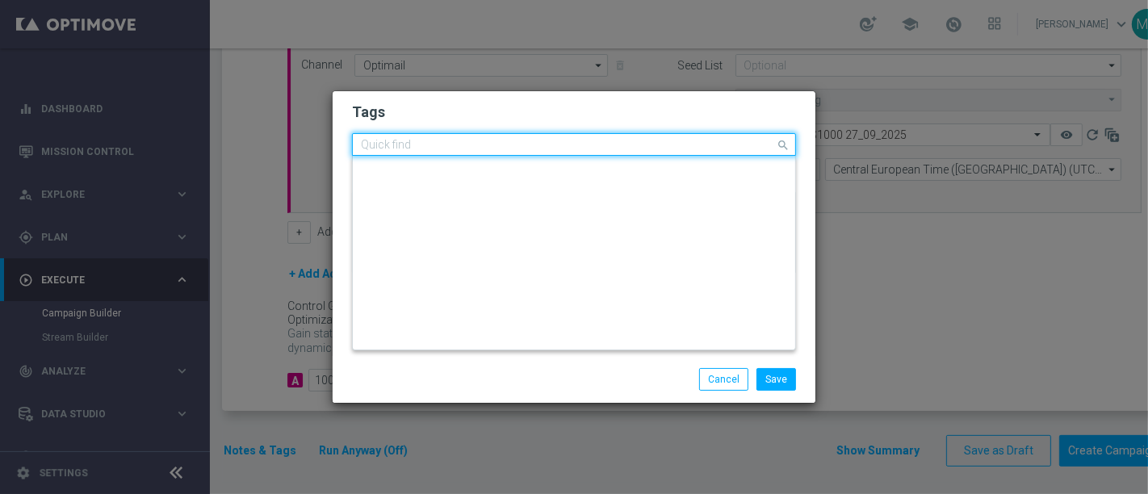
click at [492, 149] on input "text" at bounding box center [568, 146] width 414 height 14
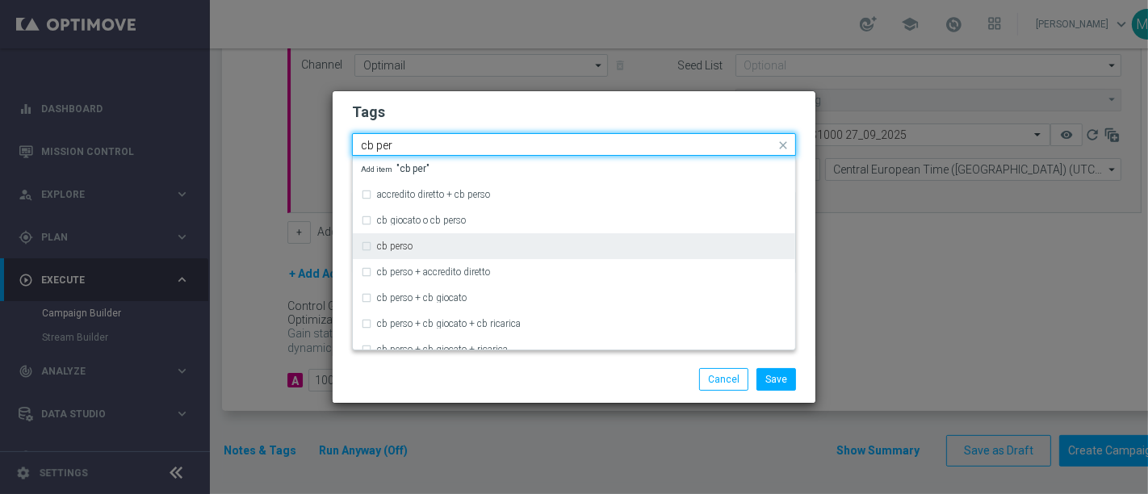
click at [496, 248] on div "cb perso" at bounding box center [582, 246] width 410 height 10
type input "cb per"
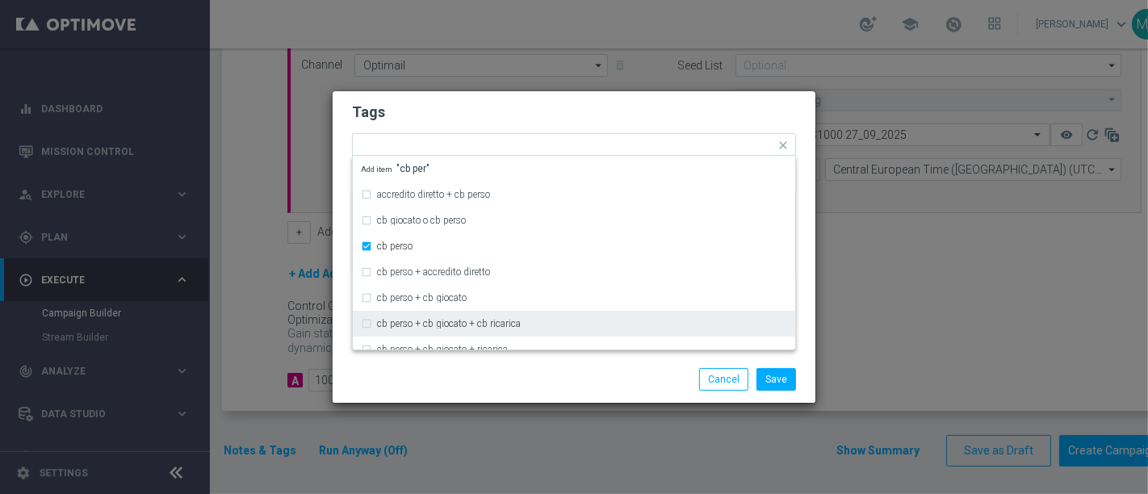
click at [563, 385] on div "Save Cancel" at bounding box center [652, 379] width 312 height 23
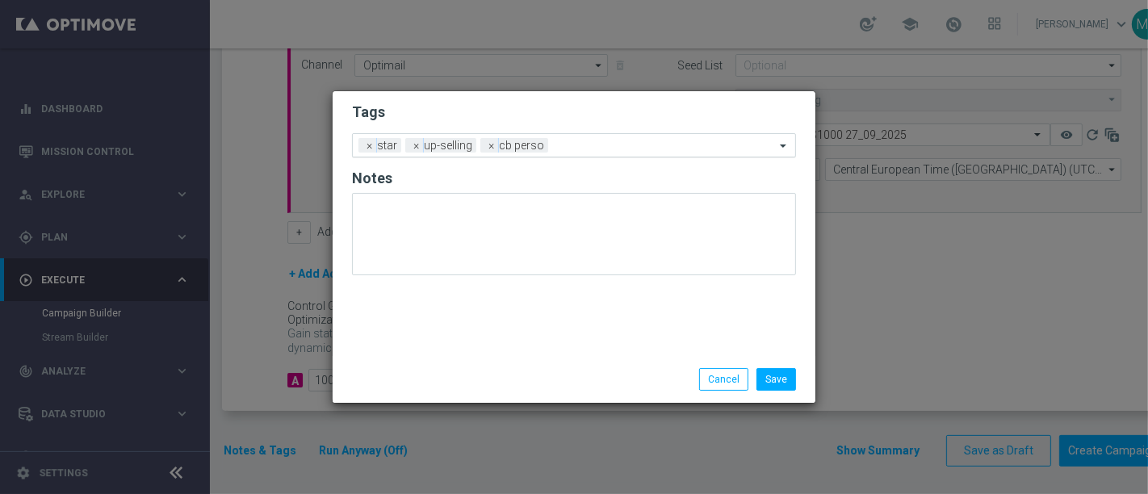
click at [581, 147] on input "text" at bounding box center [664, 147] width 220 height 14
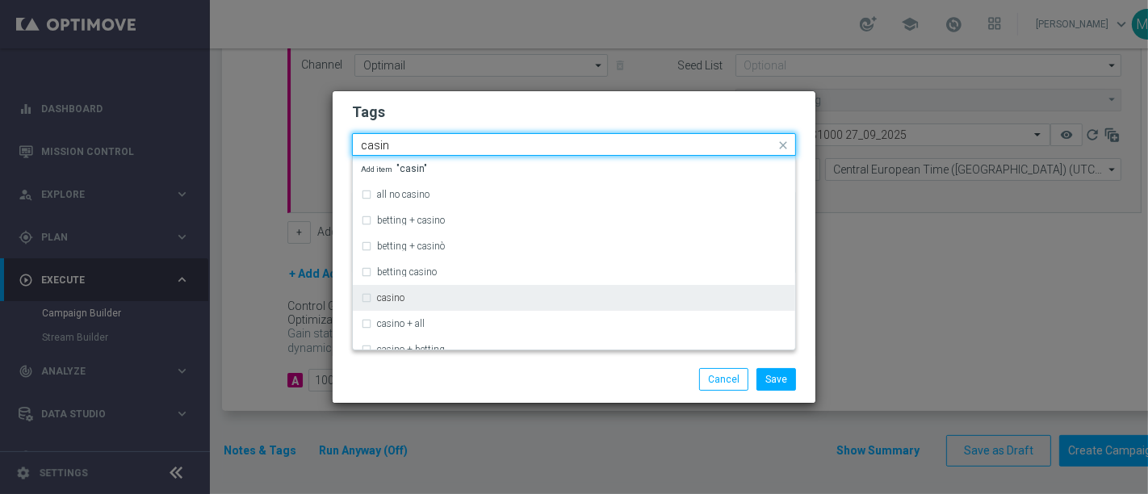
click at [429, 292] on div "casino" at bounding box center [574, 298] width 426 height 26
type input "casin"
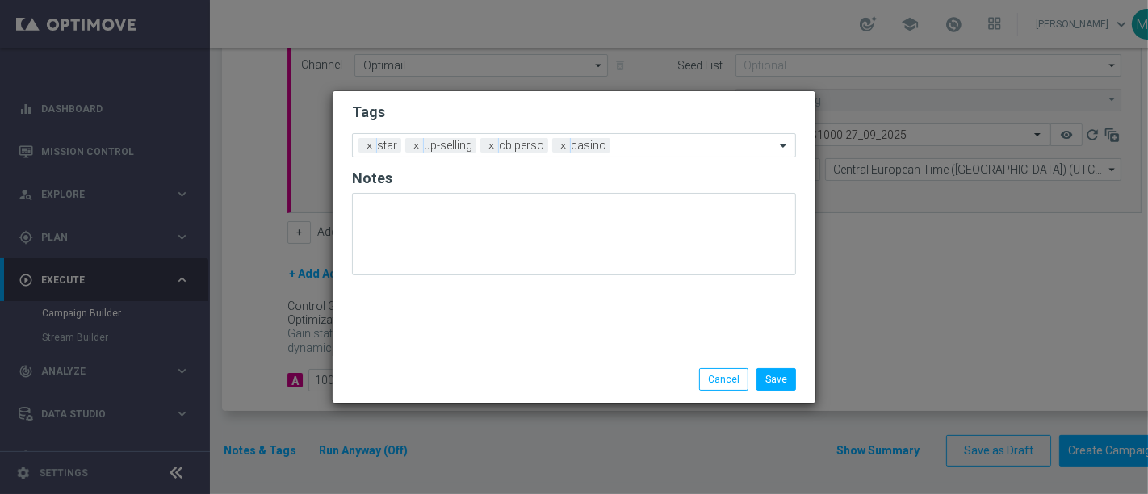
click at [461, 374] on div "Save Cancel" at bounding box center [574, 379] width 468 height 23
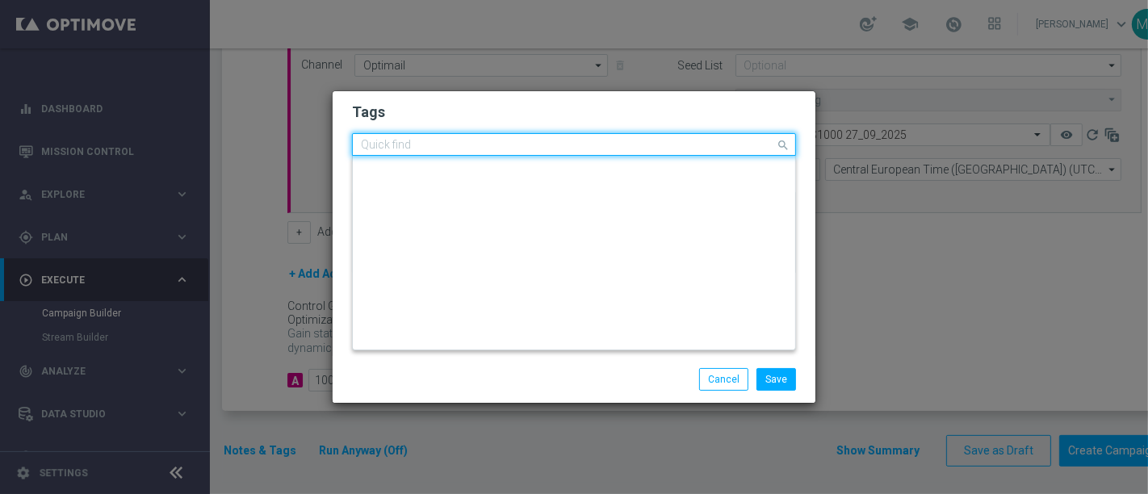
click at [647, 143] on input "text" at bounding box center [568, 146] width 414 height 14
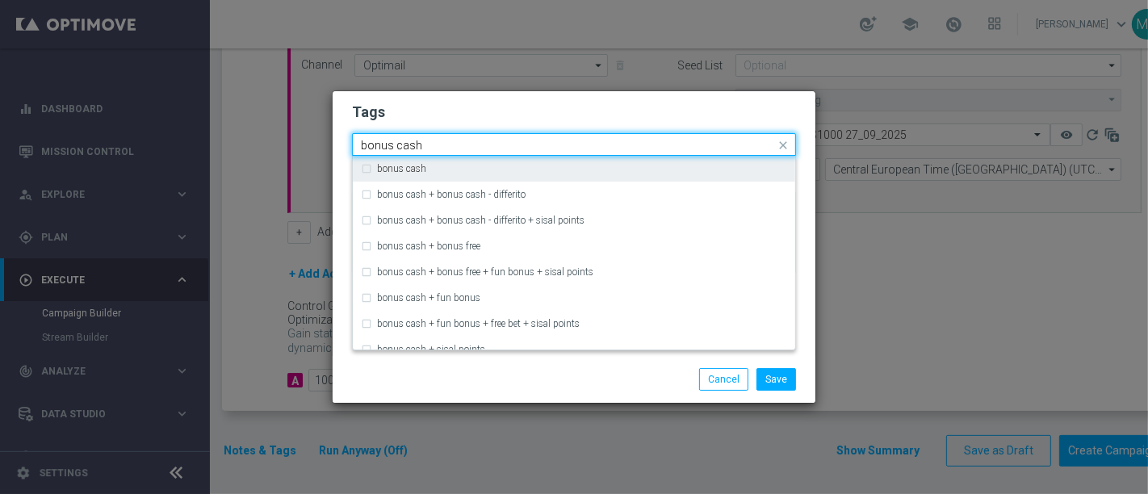
click at [499, 160] on div "bonus cash" at bounding box center [574, 169] width 426 height 26
type input "bonus cash"
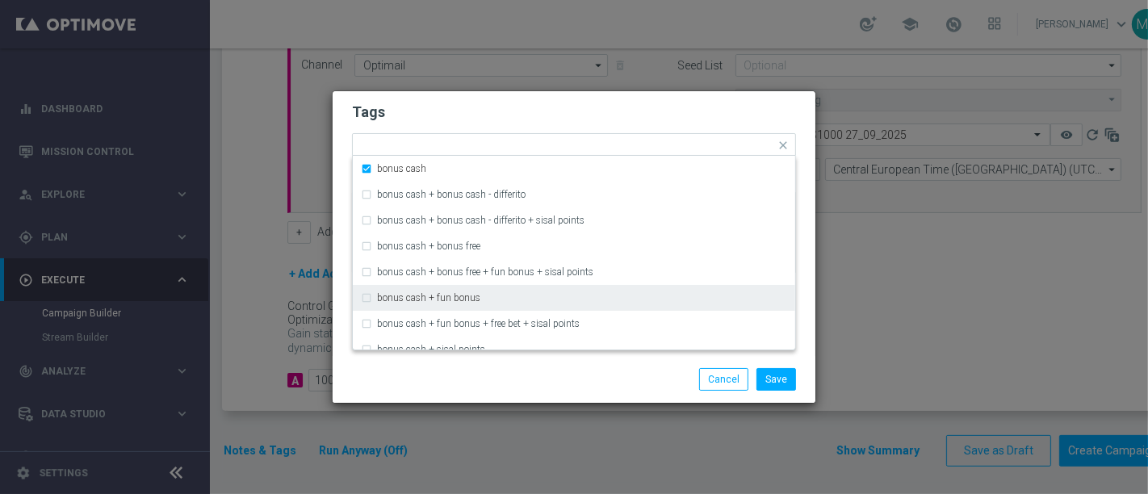
click at [558, 372] on div "Save Cancel" at bounding box center [652, 379] width 312 height 23
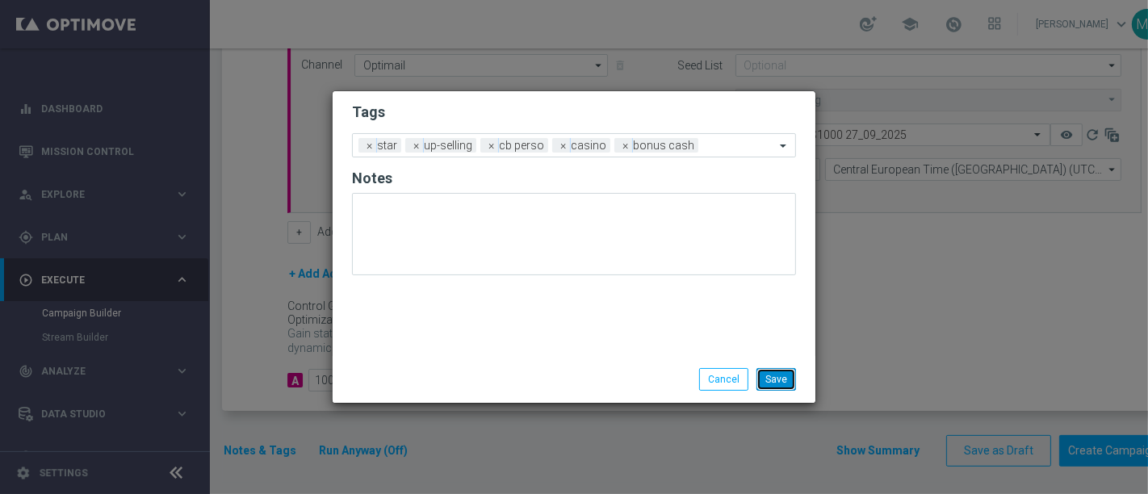
click at [777, 381] on button "Save" at bounding box center [776, 379] width 40 height 23
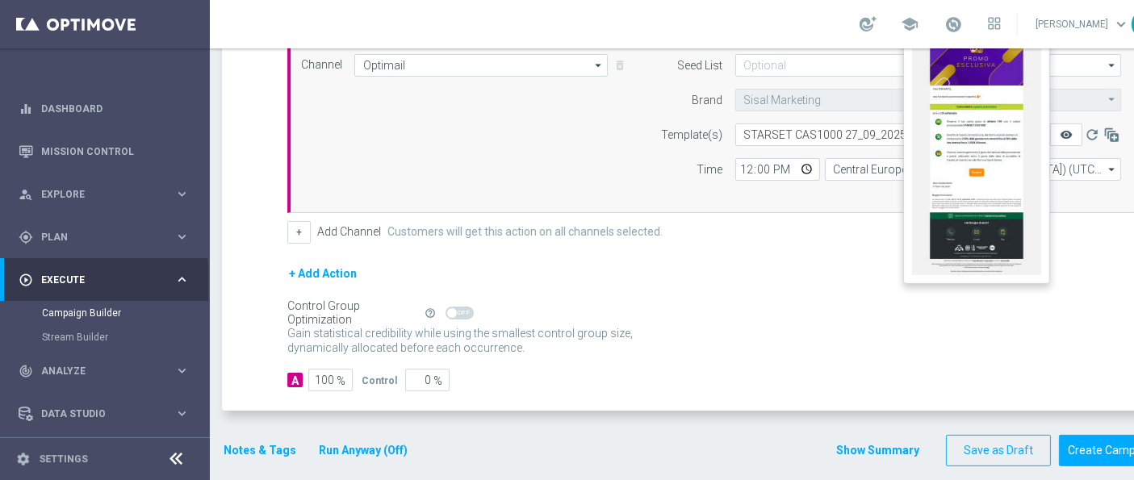
click at [1069, 131] on icon "remove_red_eye" at bounding box center [1066, 134] width 13 height 13
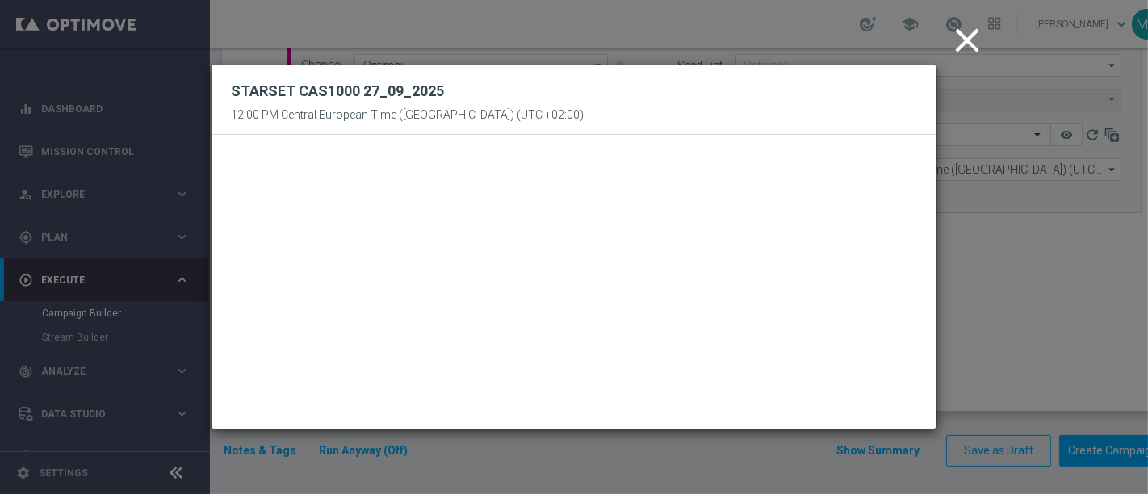
click at [979, 43] on icon "close" at bounding box center [967, 40] width 40 height 40
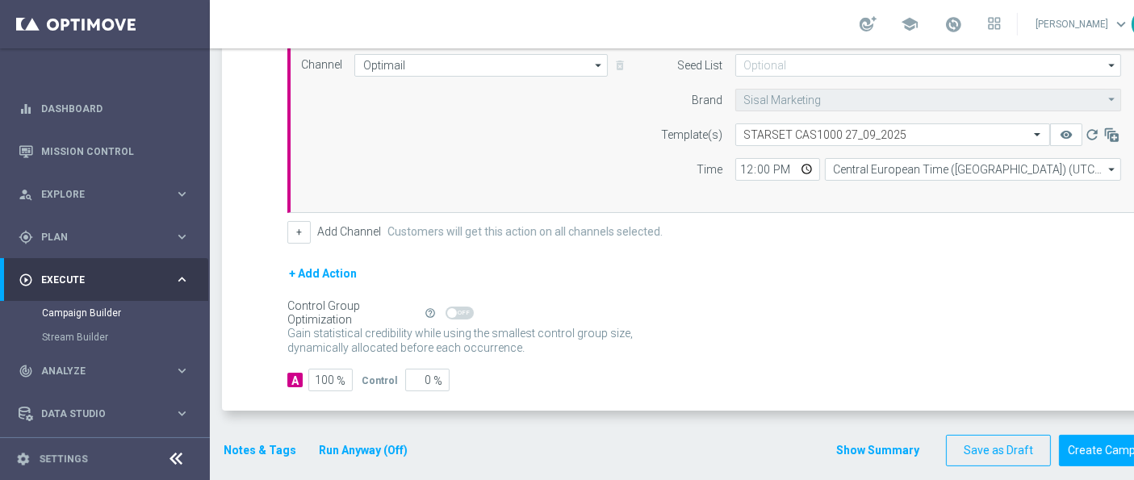
scroll to position [14, 0]
click at [1104, 435] on button "Create Campaign" at bounding box center [1112, 450] width 107 height 31
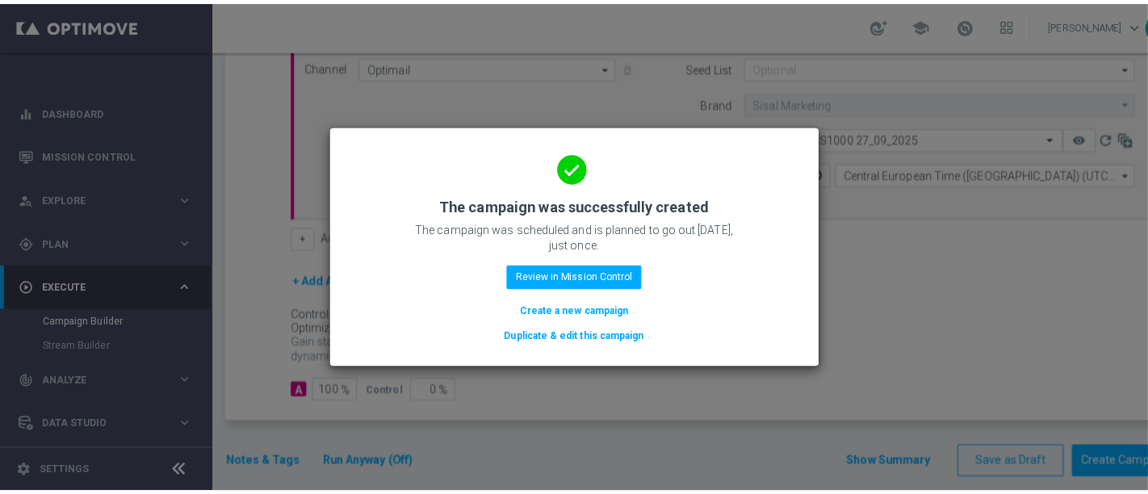
scroll to position [0, 0]
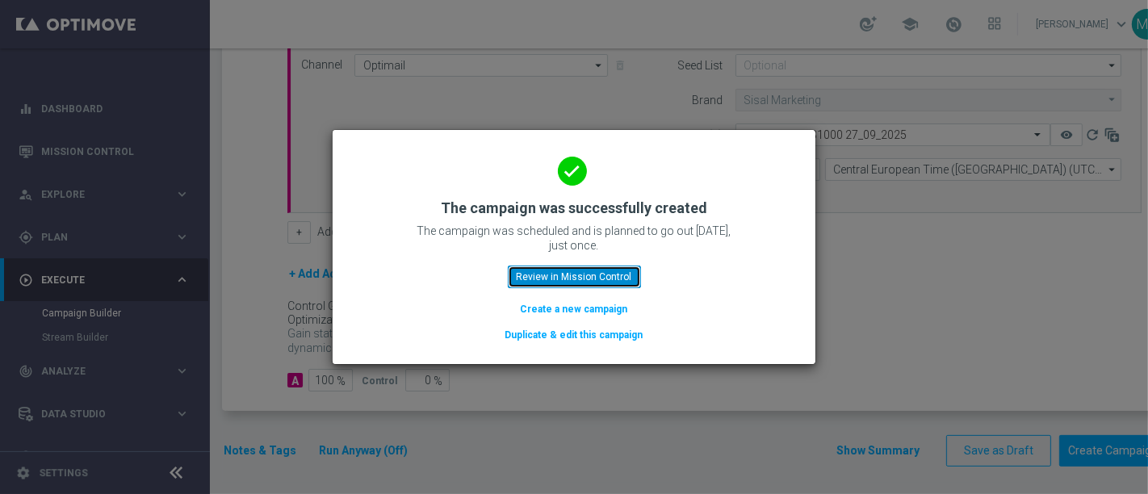
click at [550, 283] on button "Review in Mission Control" at bounding box center [574, 277] width 133 height 23
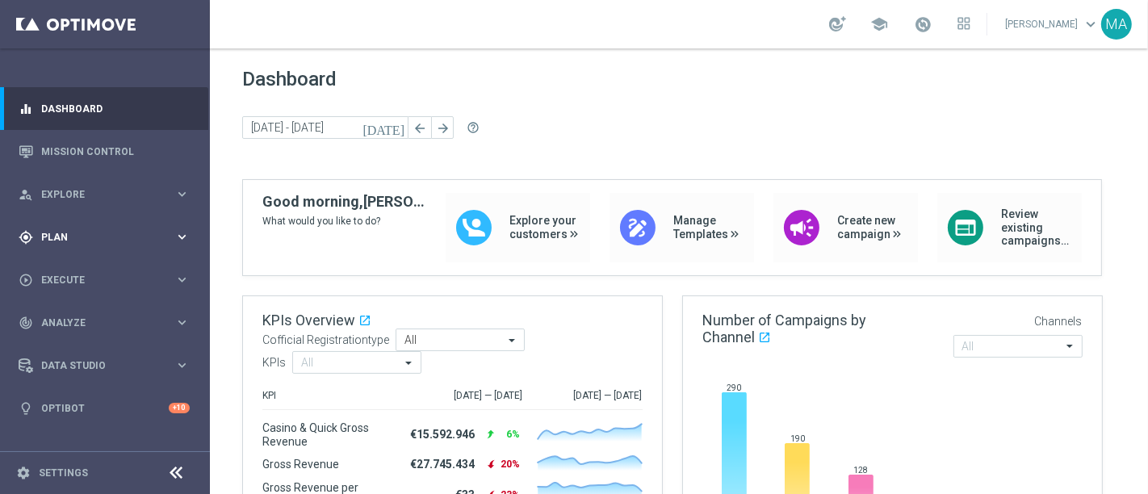
click at [65, 236] on span "Plan" at bounding box center [107, 237] width 133 height 10
click at [90, 312] on button "Templates keyboard_arrow_right" at bounding box center [116, 318] width 149 height 13
click at [77, 341] on link "Optimail" at bounding box center [109, 343] width 118 height 13
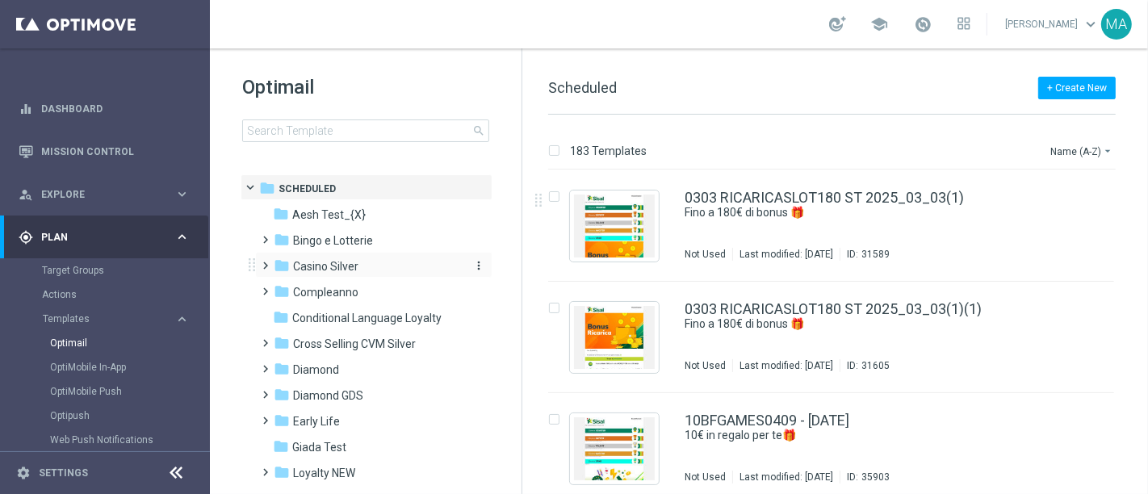
click at [342, 259] on span "Casino Silver" at bounding box center [325, 266] width 65 height 15
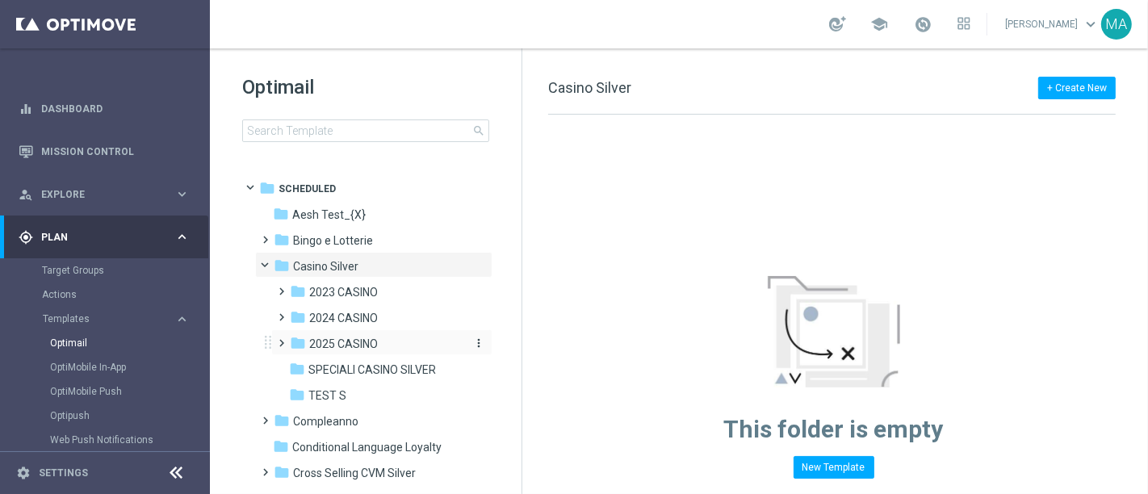
click at [359, 347] on span "2025 CASINO" at bounding box center [343, 344] width 69 height 15
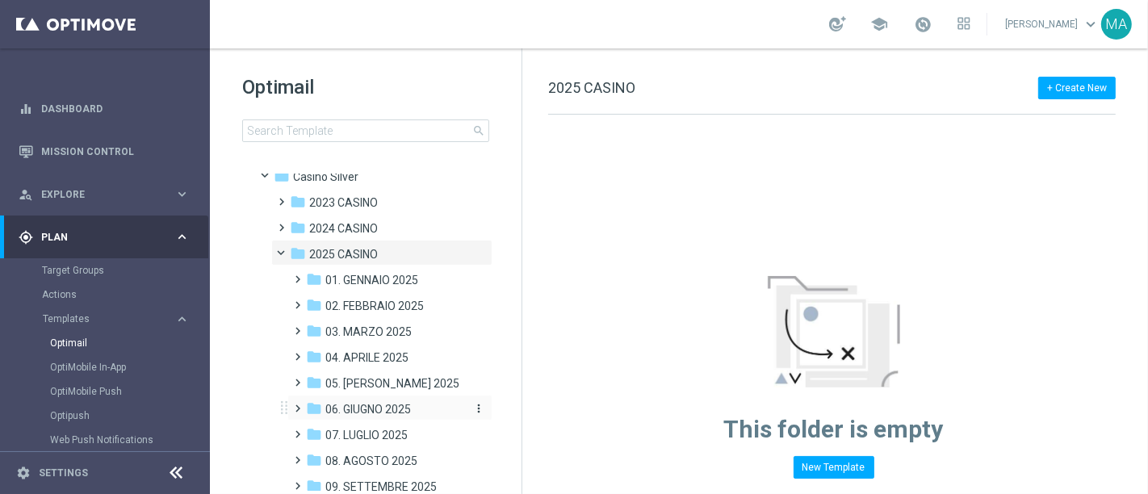
scroll to position [179, 0]
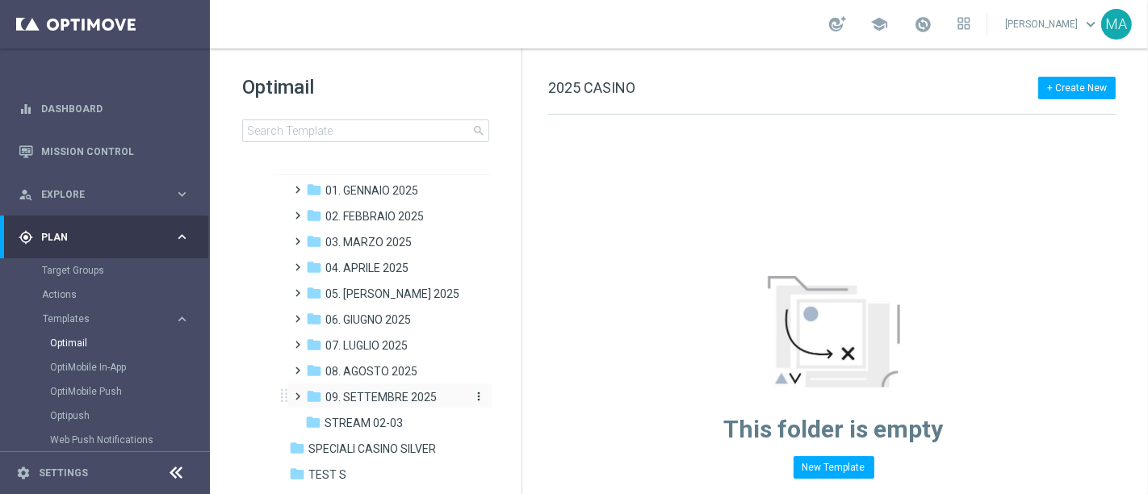
click at [400, 395] on span "09. SETTEMBRE 2025" at bounding box center [380, 397] width 111 height 15
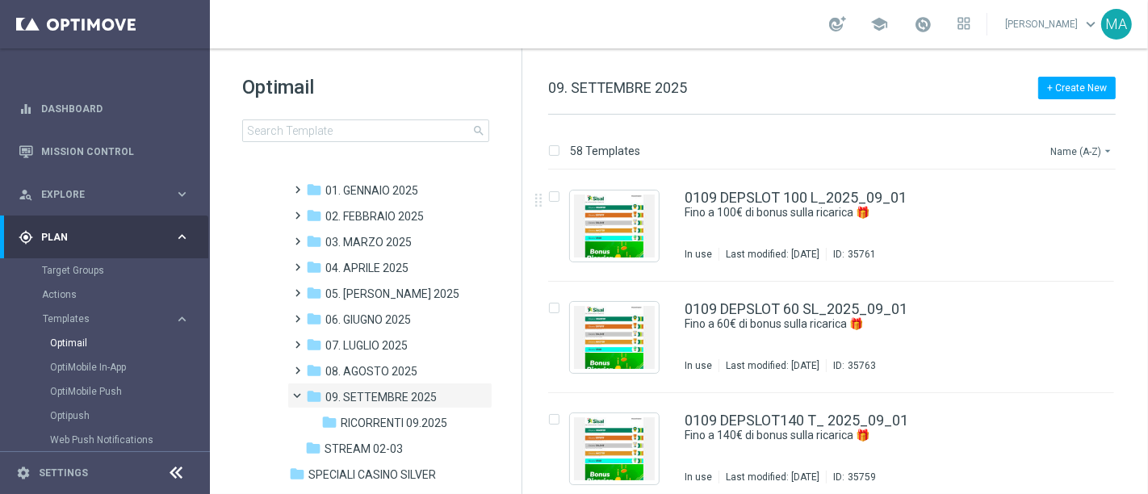
click at [1078, 142] on button "Name (A-Z) arrow_drop_down" at bounding box center [1081, 150] width 67 height 19
click at [1061, 230] on div "Date Modified (Newest)" at bounding box center [1050, 222] width 129 height 23
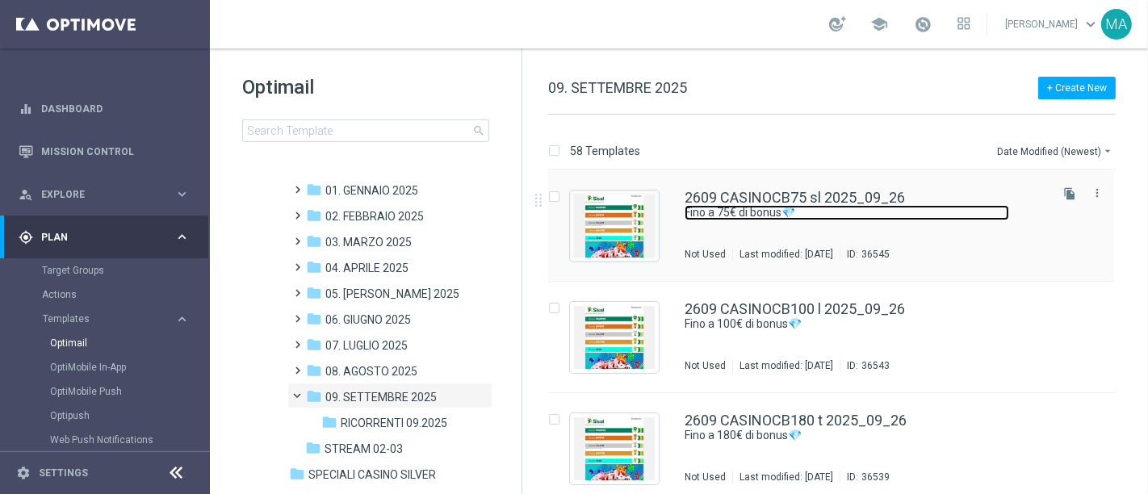
click at [714, 207] on link "Fino a 75€ di bonus💎" at bounding box center [846, 212] width 324 height 15
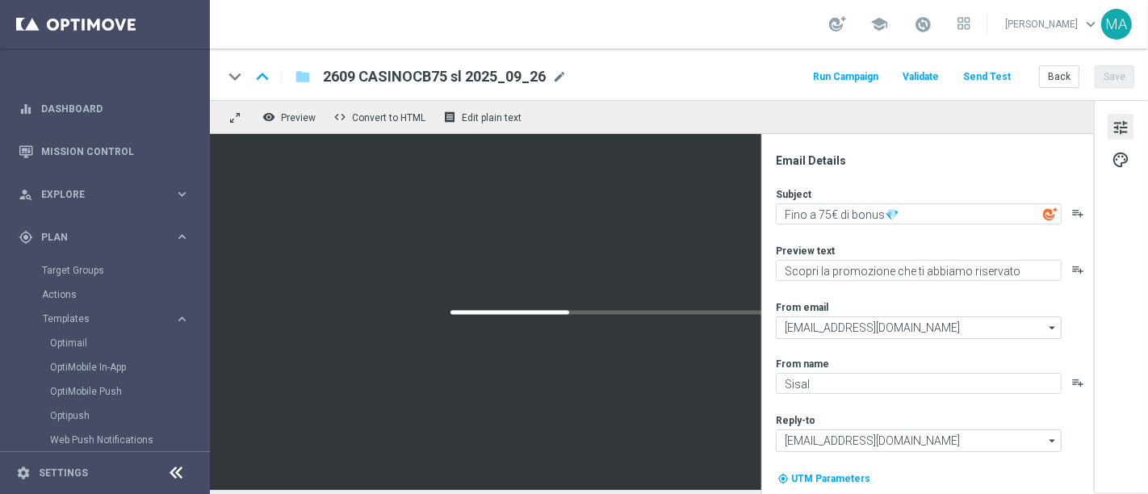
click at [184, 474] on icon at bounding box center [176, 472] width 19 height 19
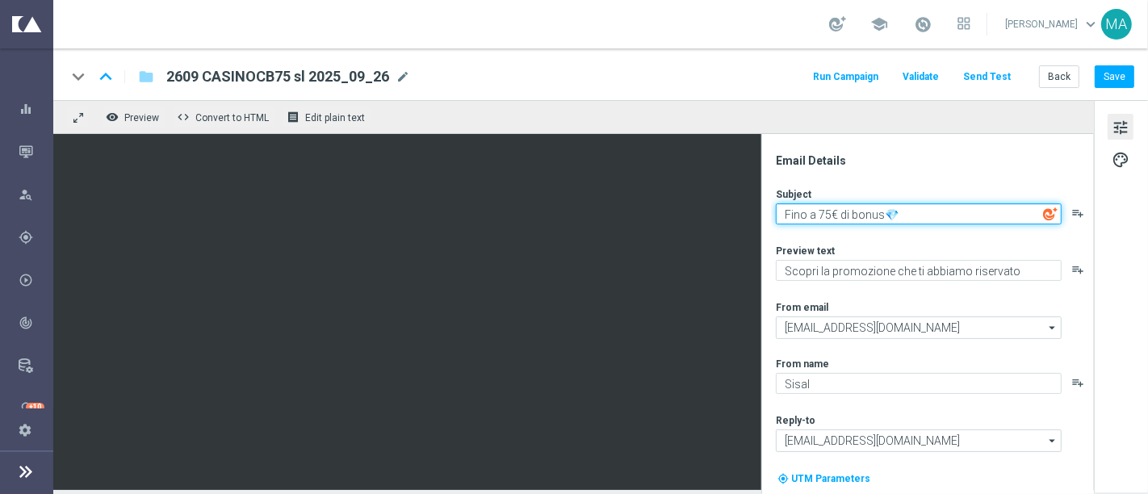
drag, startPoint x: 910, startPoint y: 217, endPoint x: 885, endPoint y: 217, distance: 24.2
click at [885, 217] on textarea "Fino a 75€ di bonus💎" at bounding box center [919, 213] width 286 height 21
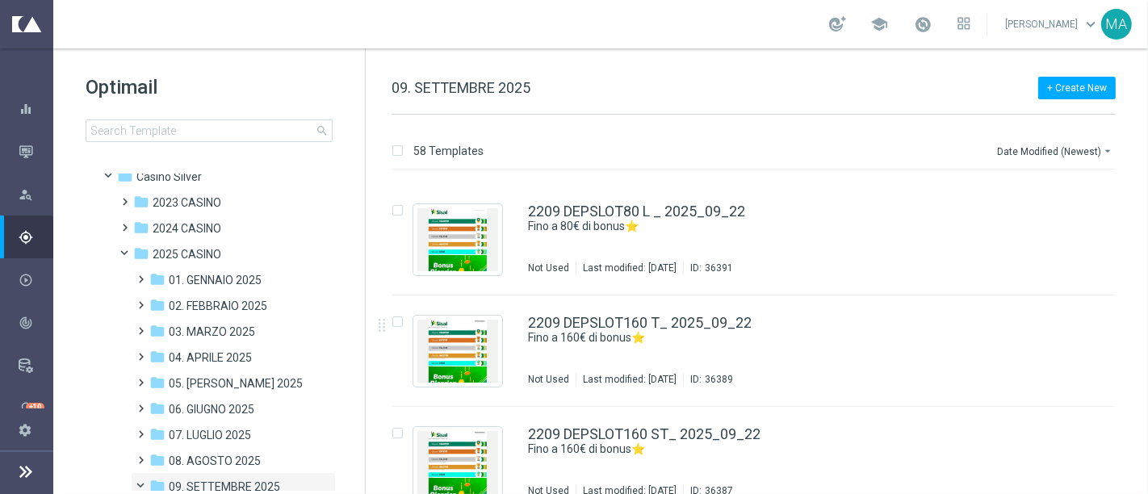
scroll to position [1704, 0]
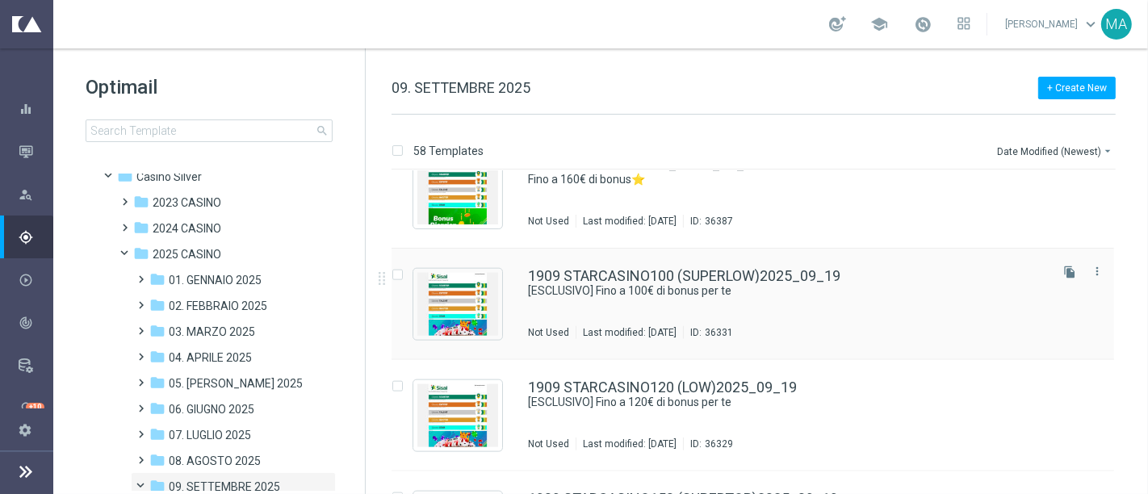
click at [622, 312] on div "1909 STARCASINO100 (SUPERLOW)2025_09_19 [ESCLUSIVO] Fino a 100€ di bonus per te…" at bounding box center [787, 304] width 518 height 70
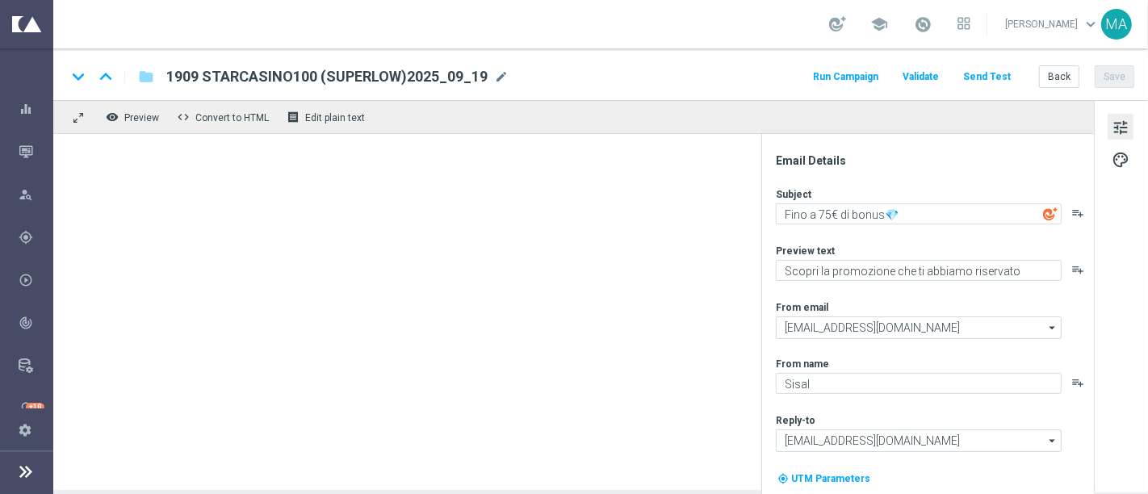
type textarea "[ESCLUSIVO] Fino a 100€ di bonus per te"
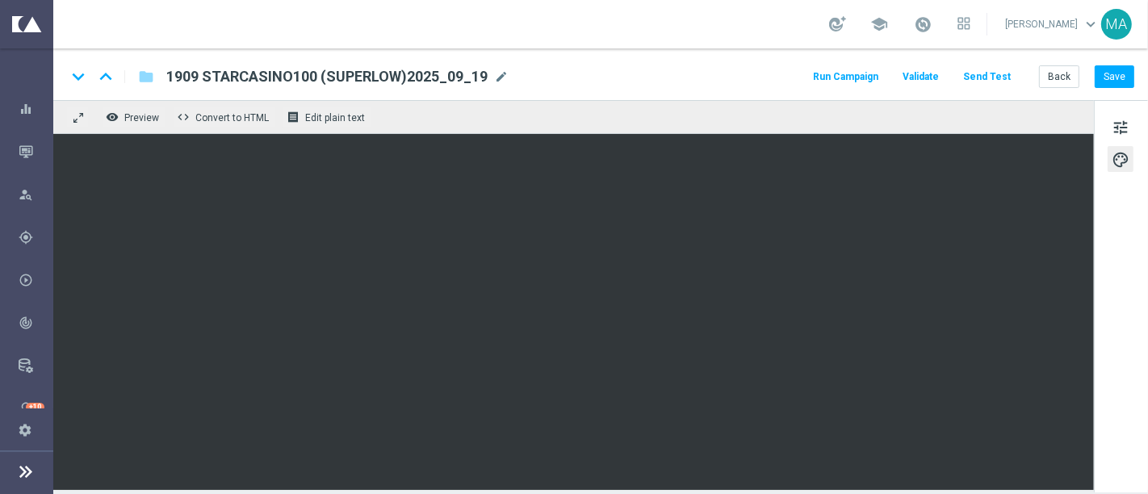
click at [1137, 126] on div "tune palette" at bounding box center [1121, 296] width 54 height 392
click at [1118, 126] on span "tune" at bounding box center [1120, 127] width 18 height 21
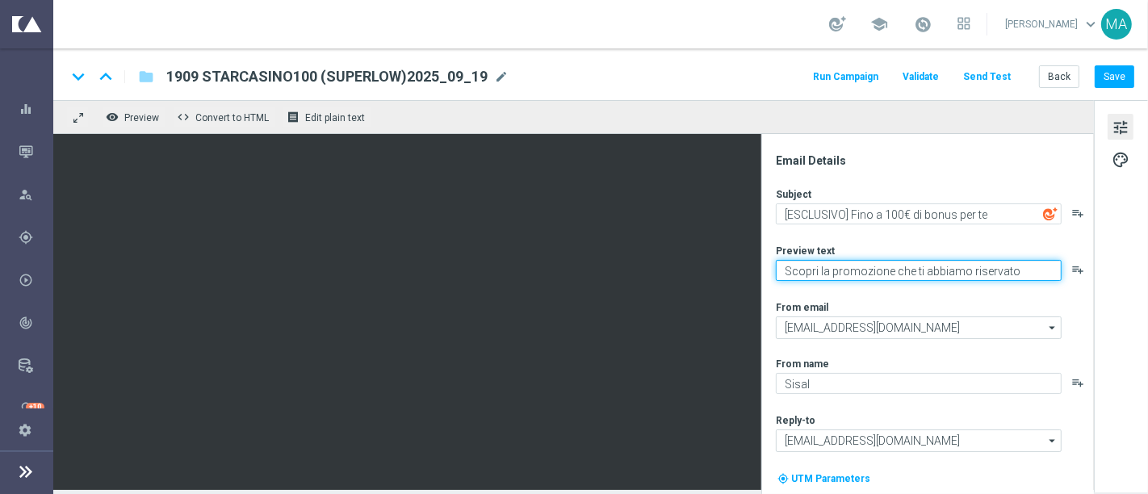
drag, startPoint x: 1022, startPoint y: 266, endPoint x: 756, endPoint y: 278, distance: 265.8
click at [675, 144] on div "remove_red_eye Preview code Convert to HTML receipt Edit plain text Email Detai…" at bounding box center [600, 295] width 1094 height 390
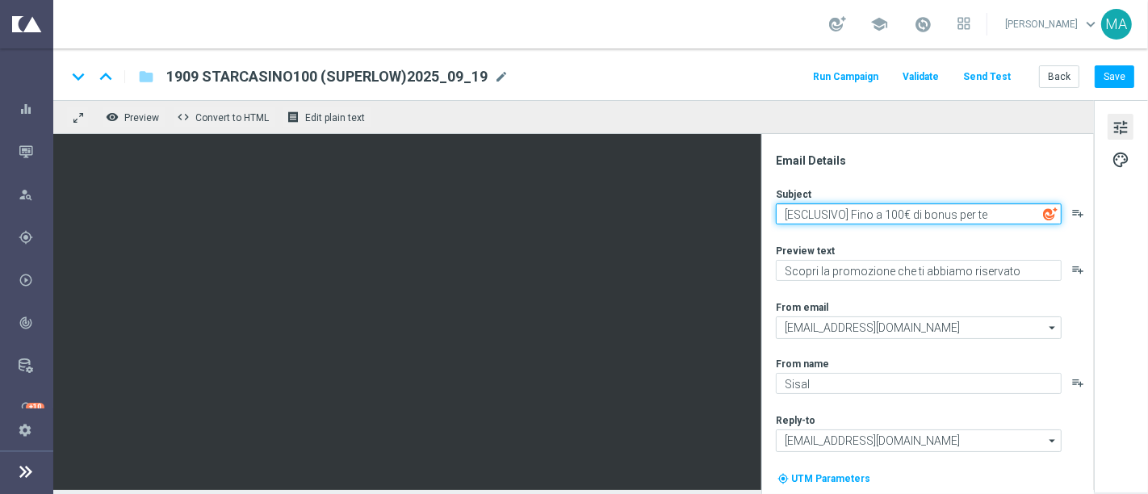
drag, startPoint x: 1001, startPoint y: 211, endPoint x: 851, endPoint y: 208, distance: 149.3
click at [851, 208] on textarea "[ESCLUSIVO] Fino a 100€ di bonus per te" at bounding box center [919, 213] width 286 height 21
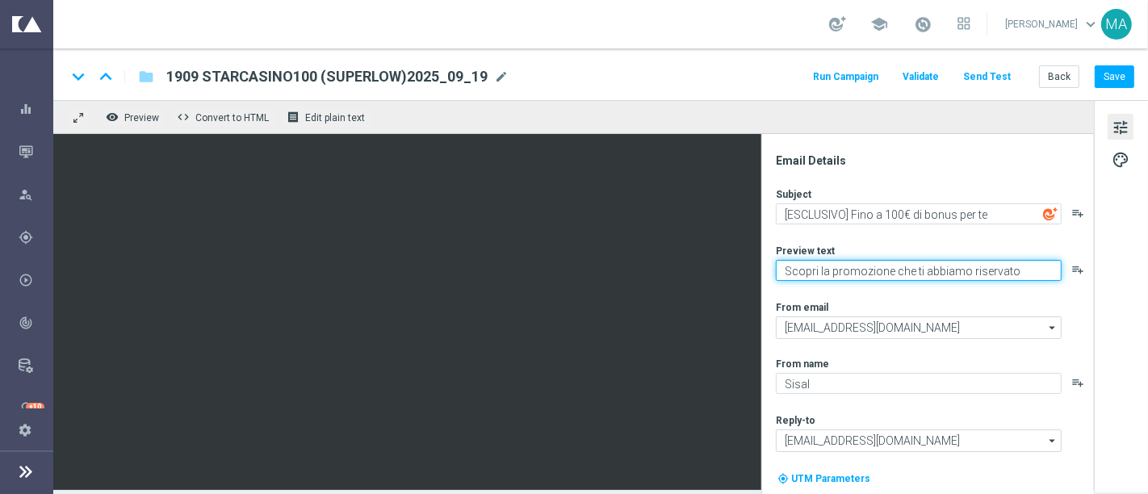
click at [897, 269] on textarea "Scopri la promozione che ti abbiamo riservato" at bounding box center [919, 270] width 286 height 21
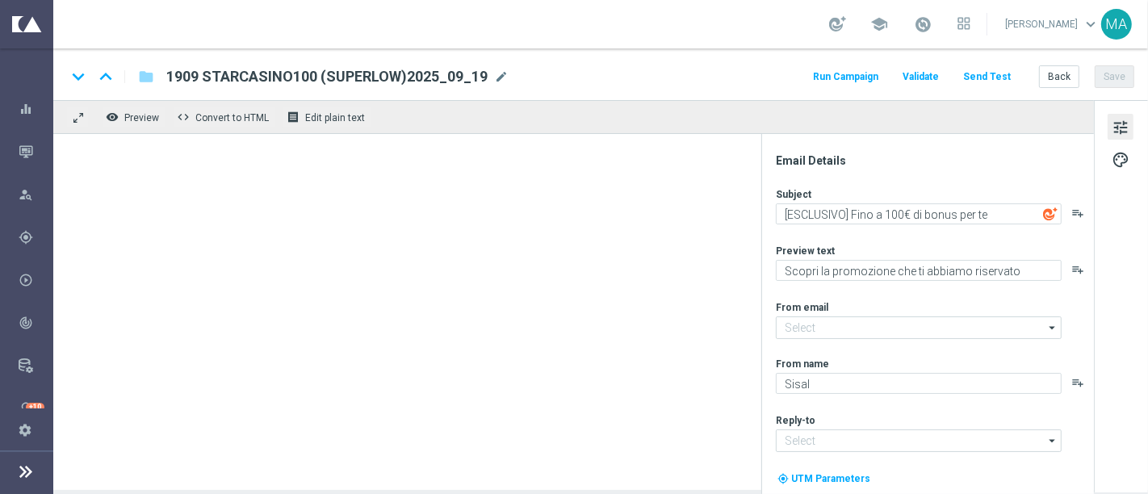
type input "newsletter@comunicazioni.sisal.it"
type input "[EMAIL_ADDRESS][DOMAIN_NAME]"
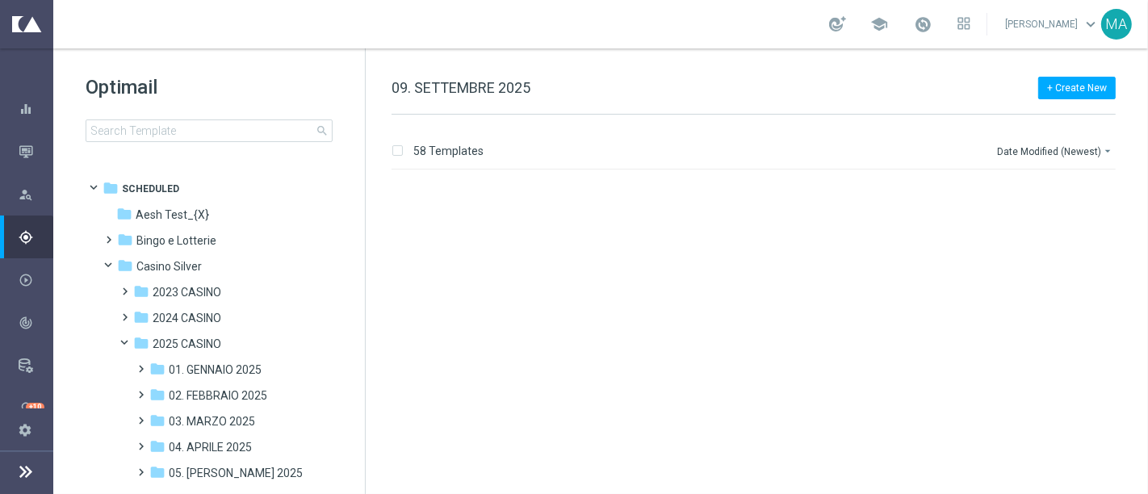
scroll to position [627, 0]
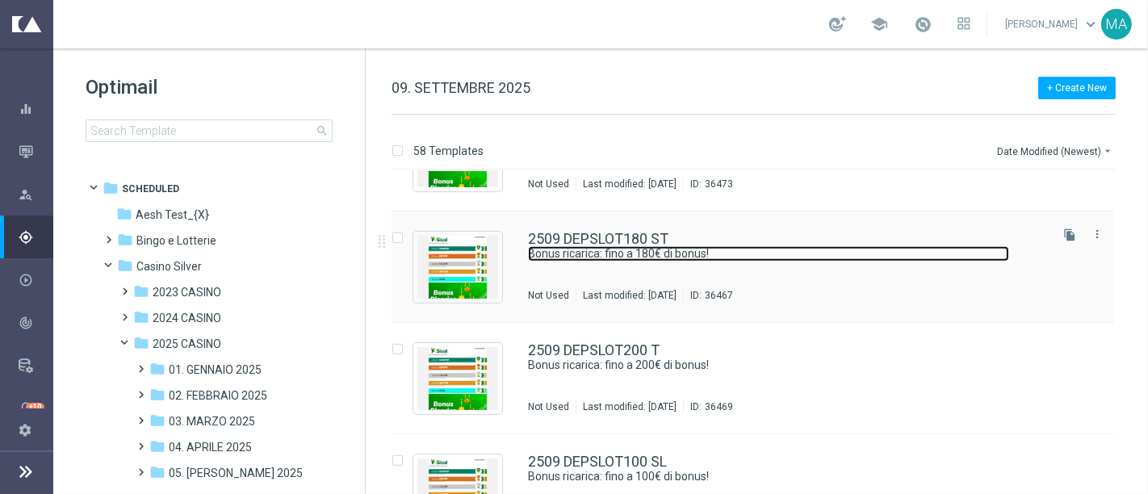
click at [576, 255] on link "Bonus ricarica: fino a 180€ di bonus!" at bounding box center [768, 253] width 481 height 15
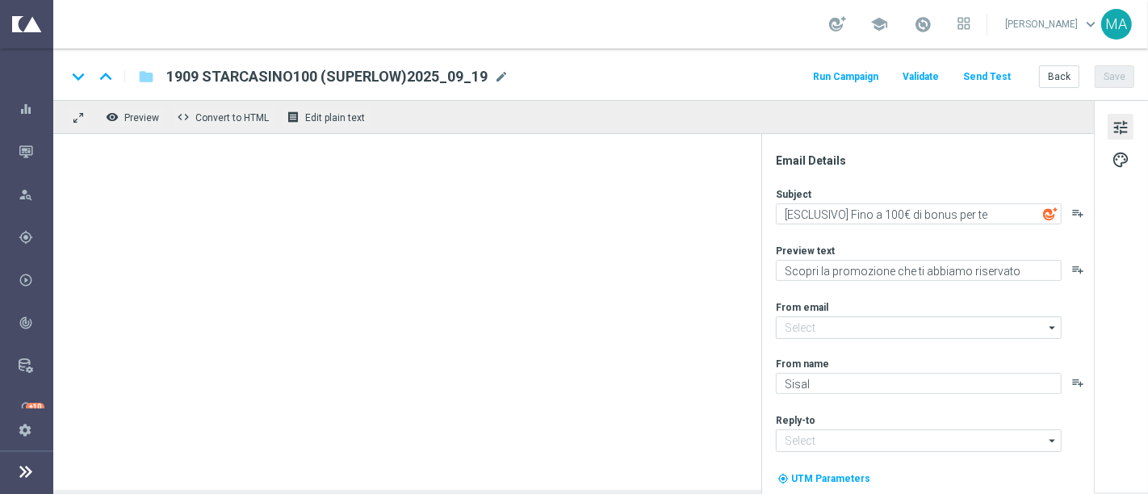
type textarea "Bonus ricarica: fino a 180€ di bonus!"
type textarea "Un bonus incredibile ti aspetta"
type input "newsletter@comunicazioni.sisal.it"
type input "[EMAIL_ADDRESS][DOMAIN_NAME]"
